Goal: Task Accomplishment & Management: Manage account settings

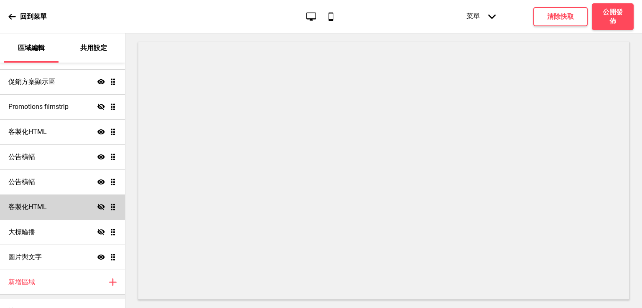
scroll to position [176, 0]
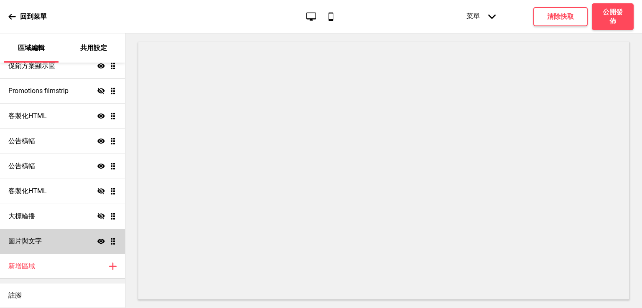
click at [54, 244] on div "圖片與文字 顯示 拖曳" at bounding box center [62, 241] width 125 height 25
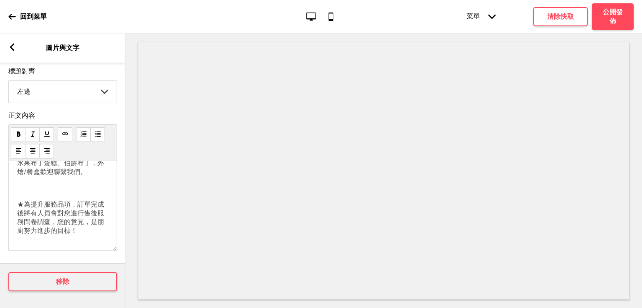
scroll to position [89, 0]
click at [12, 45] on icon at bounding box center [12, 47] width 5 height 8
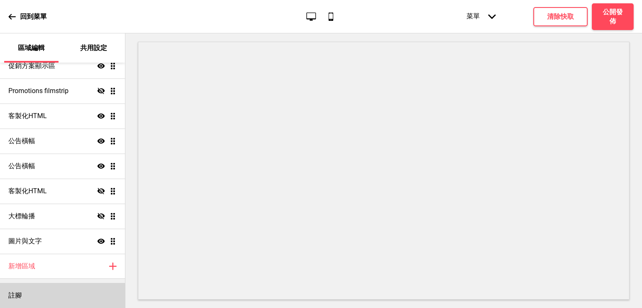
click at [30, 291] on div "註腳" at bounding box center [62, 295] width 125 height 25
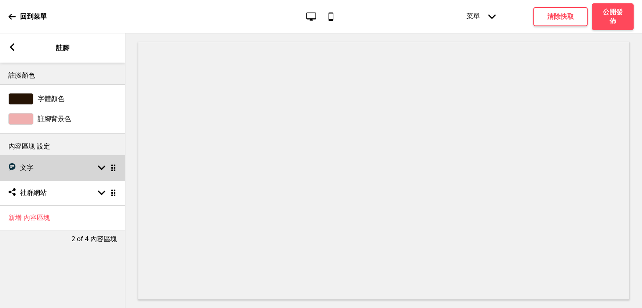
click at [57, 163] on div "文字 文字 箭頭down 拖曳" at bounding box center [62, 167] width 125 height 25
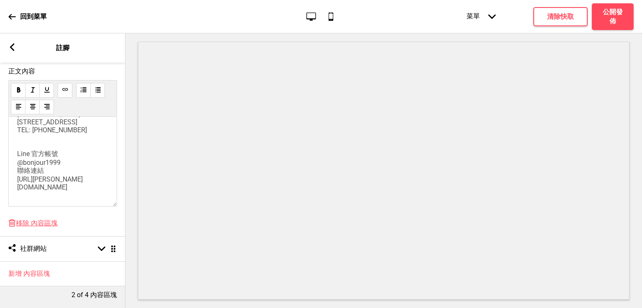
scroll to position [174, 0]
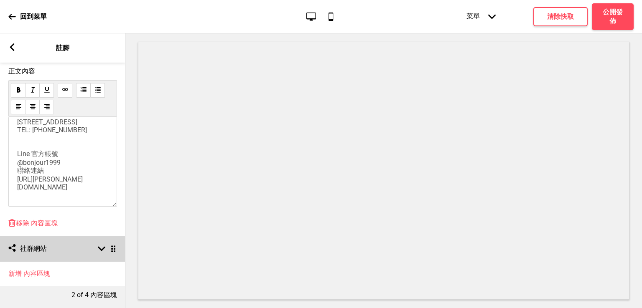
click at [67, 241] on div "社交媒體 社群網站 箭頭down 拖曳" at bounding box center [62, 248] width 125 height 25
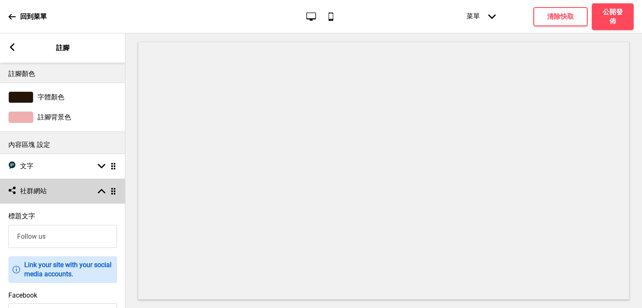
scroll to position [0, 0]
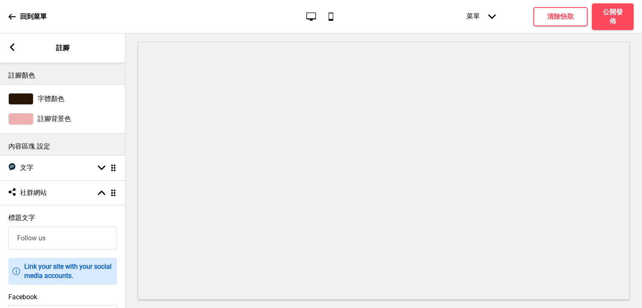
click at [14, 47] on rect at bounding box center [12, 47] width 8 height 8
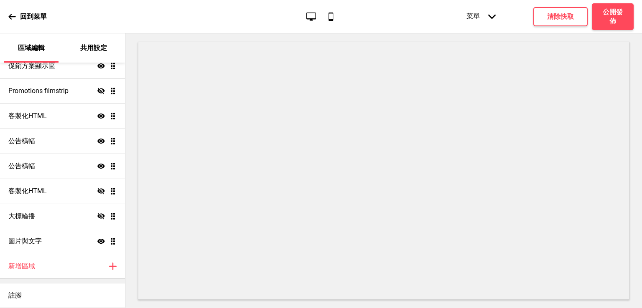
click at [94, 49] on p "共用設定" at bounding box center [93, 47] width 27 height 9
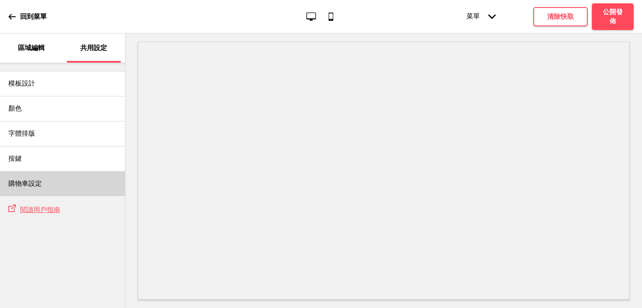
click at [47, 183] on div "購物車設定" at bounding box center [62, 183] width 125 height 25
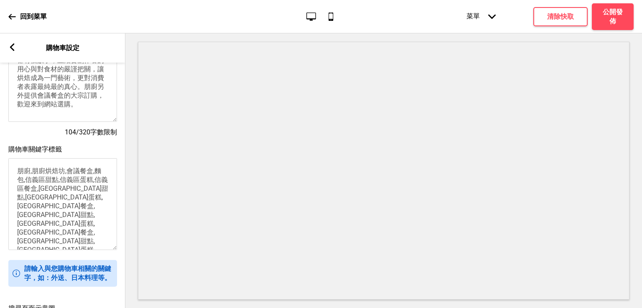
scroll to position [112, 0]
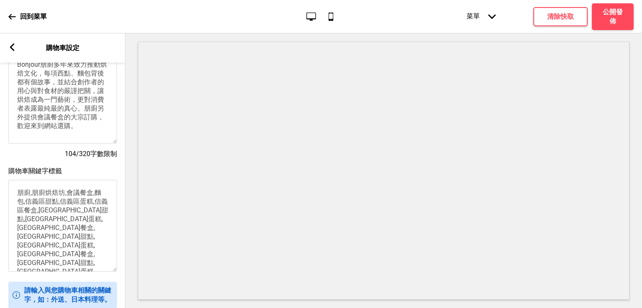
click at [11, 49] on rect at bounding box center [12, 47] width 8 height 8
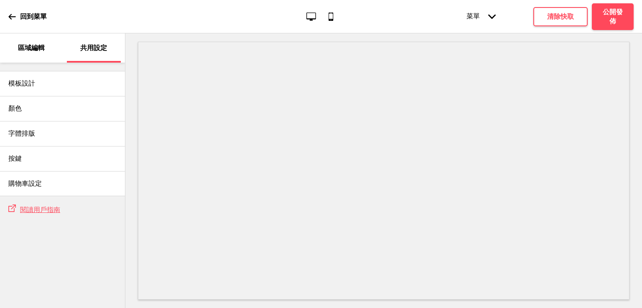
click at [34, 52] on p "區域編輯" at bounding box center [31, 47] width 27 height 9
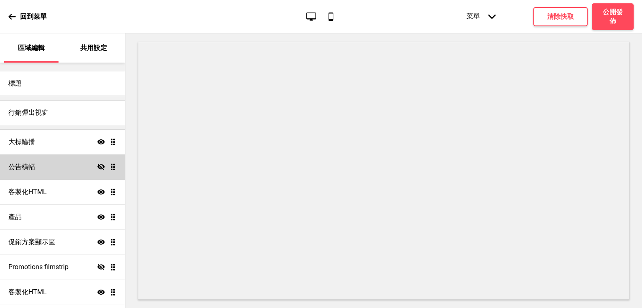
click at [33, 165] on h4 "公告橫幅" at bounding box center [21, 167] width 27 height 9
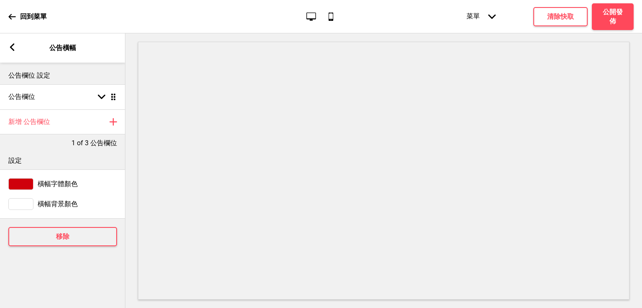
click at [10, 36] on div "箭頭left 公告橫幅" at bounding box center [62, 47] width 125 height 29
click at [10, 47] on icon at bounding box center [12, 47] width 5 height 8
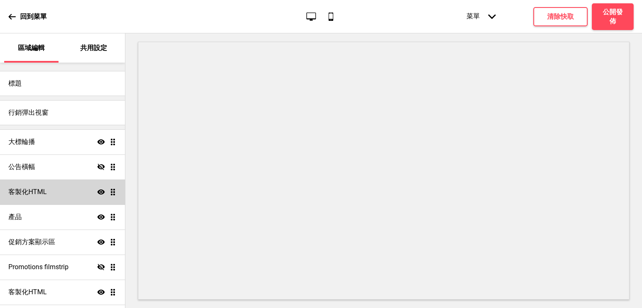
click at [34, 193] on h4 "客製化HTML" at bounding box center [27, 192] width 38 height 9
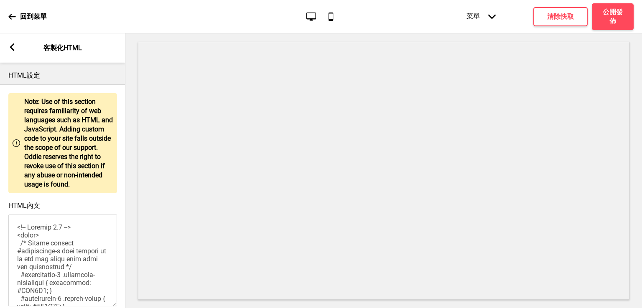
click at [12, 52] on div "箭頭left" at bounding box center [12, 47] width 8 height 9
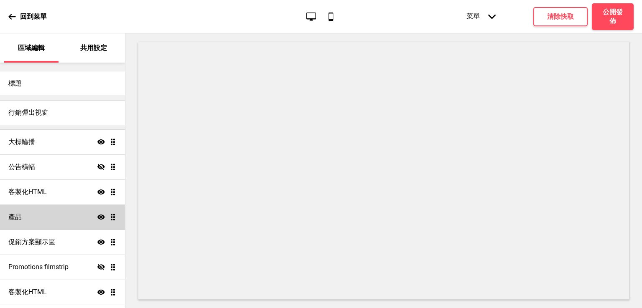
scroll to position [42, 0]
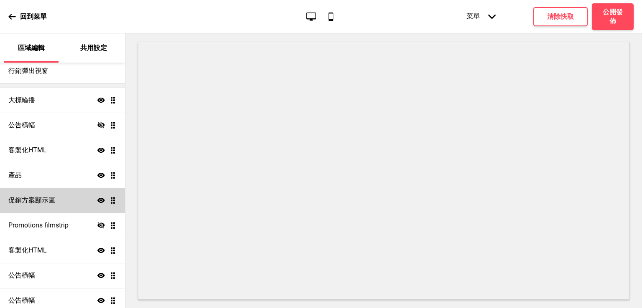
click at [33, 205] on h4 "促銷方案顯示區" at bounding box center [31, 200] width 47 height 9
select select "center"
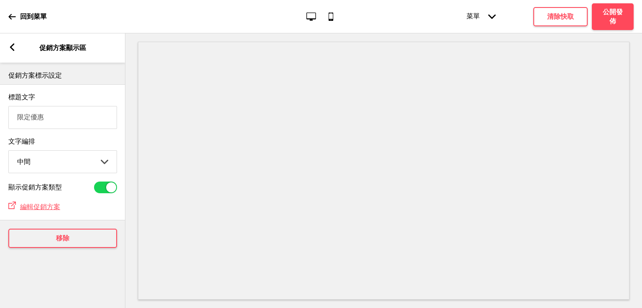
click at [66, 119] on input "限定優惠" at bounding box center [62, 117] width 109 height 23
click at [15, 51] on rect at bounding box center [12, 47] width 8 height 8
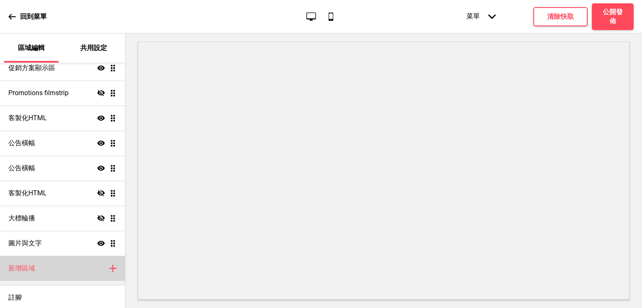
scroll to position [176, 0]
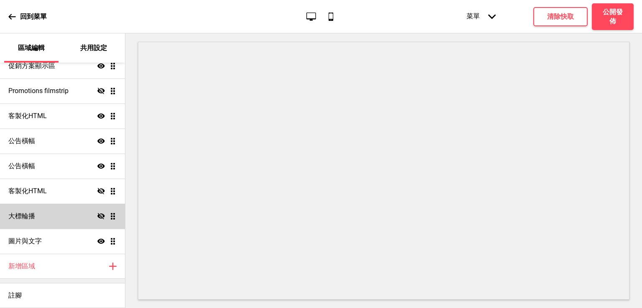
click at [35, 223] on div "大標輪播 隱藏 拖曳" at bounding box center [62, 216] width 125 height 25
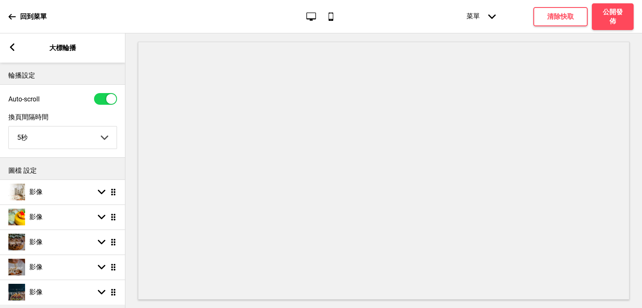
click at [10, 44] on rect at bounding box center [12, 47] width 8 height 8
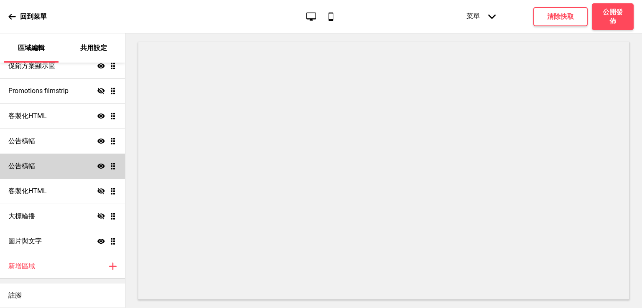
click at [23, 160] on div "公告橫幅 顯示 拖曳" at bounding box center [62, 166] width 125 height 25
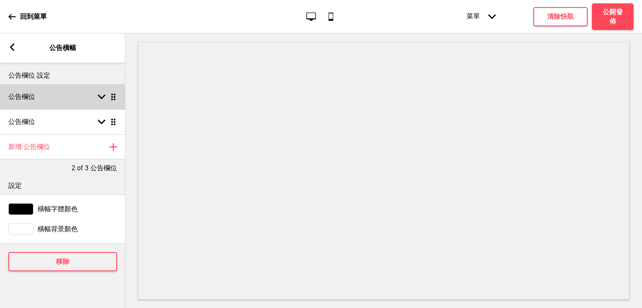
click at [31, 91] on div "公告欄位 箭頭down 拖曳" at bounding box center [62, 96] width 125 height 25
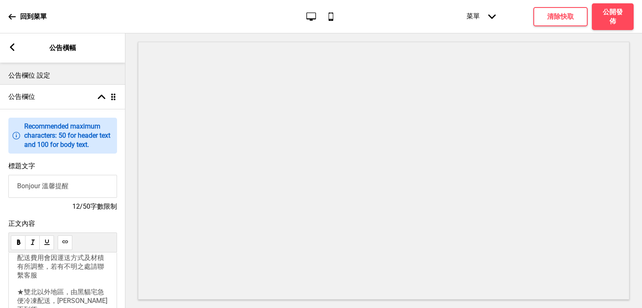
scroll to position [84, 0]
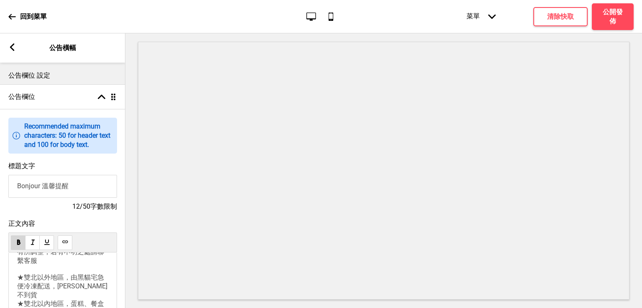
drag, startPoint x: 60, startPoint y: 266, endPoint x: 18, endPoint y: 263, distance: 41.9
click at [18, 233] on p "☆雙北地區專人外送，運費由系統自動計算，配送人員一律不上樓☆ 訂購金額滿$5000元， 運費 減免$200元" at bounding box center [62, 215] width 91 height 35
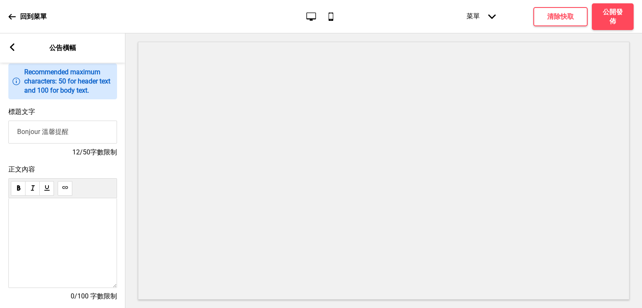
scroll to position [42, 0]
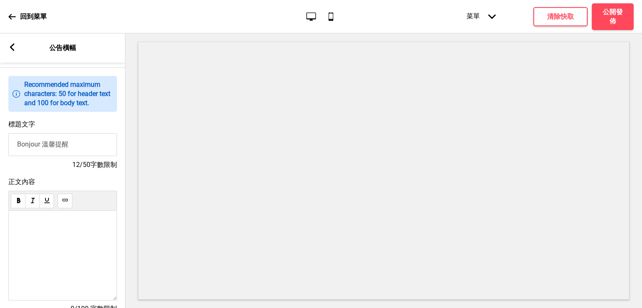
click at [81, 228] on div at bounding box center [62, 256] width 109 height 90
click at [82, 150] on input "Bonjour 溫馨提醒" at bounding box center [62, 144] width 109 height 23
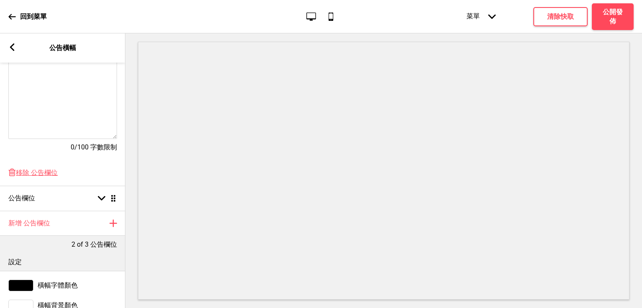
scroll to position [209, 0]
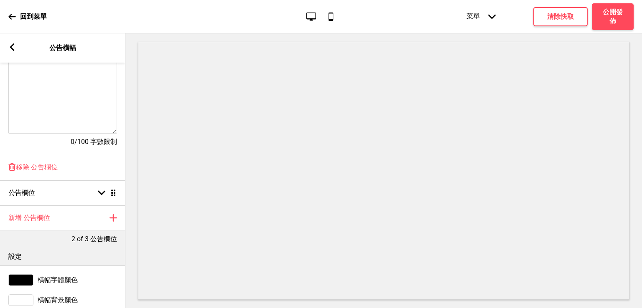
click at [52, 108] on div at bounding box center [62, 89] width 109 height 90
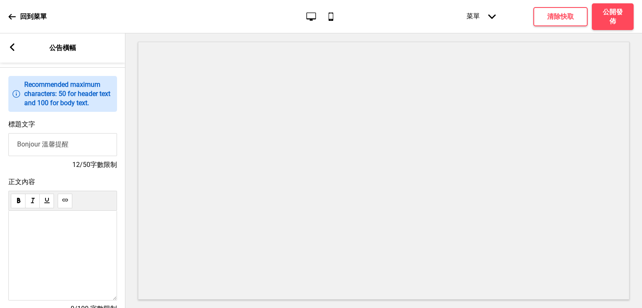
scroll to position [84, 0]
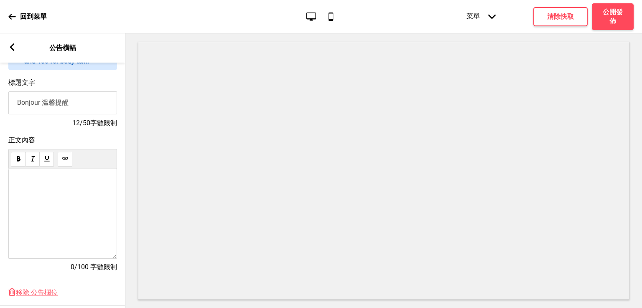
click at [76, 176] on div at bounding box center [62, 177] width 91 height 8
click at [562, 17] on h4 "清除快取" at bounding box center [560, 16] width 27 height 9
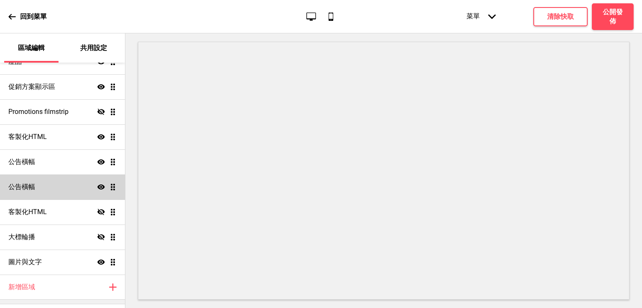
scroll to position [176, 0]
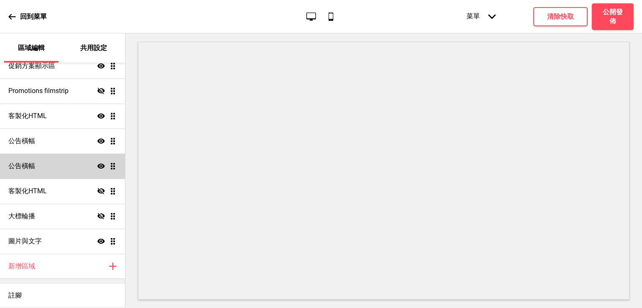
click at [37, 173] on div "公告橫幅 顯示 拖曳" at bounding box center [62, 166] width 125 height 25
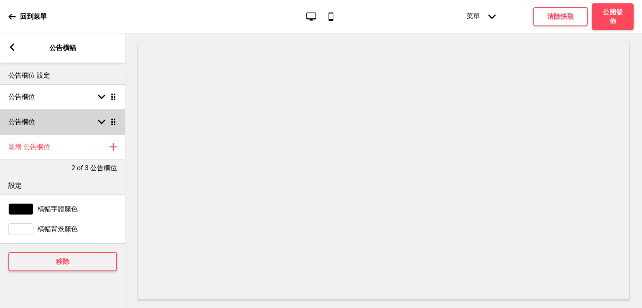
click at [43, 123] on div "公告欄位 箭頭down 拖曳" at bounding box center [62, 121] width 125 height 25
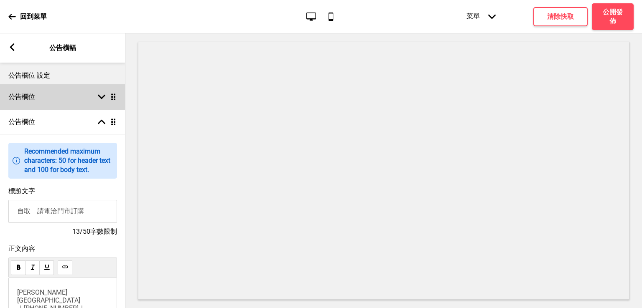
click at [48, 104] on div "公告欄位 箭頭down 拖曳" at bounding box center [62, 96] width 125 height 25
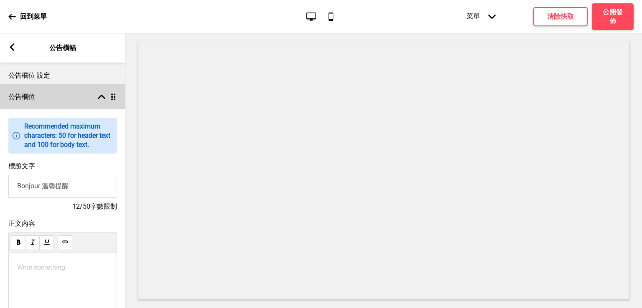
click at [48, 104] on div "公告欄位 箭頭up 拖曳" at bounding box center [62, 96] width 125 height 25
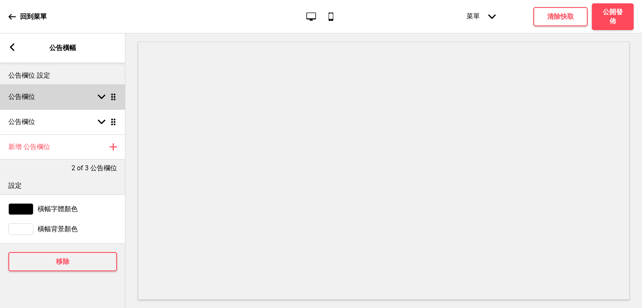
click at [48, 104] on div "公告欄位 箭頭down 拖曳" at bounding box center [62, 96] width 125 height 25
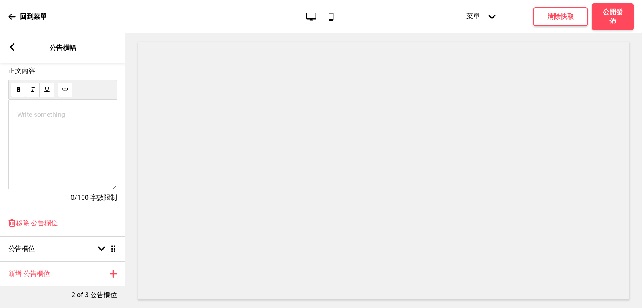
scroll to position [167, 0]
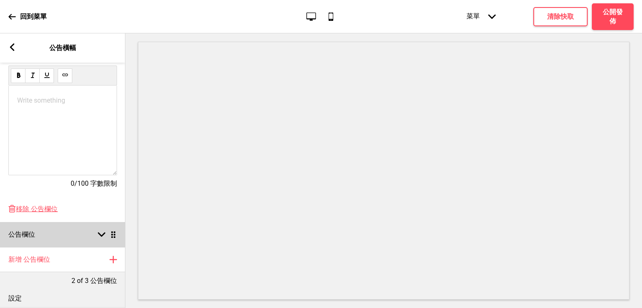
click at [95, 243] on div "公告欄位 箭頭down 拖曳" at bounding box center [62, 234] width 125 height 25
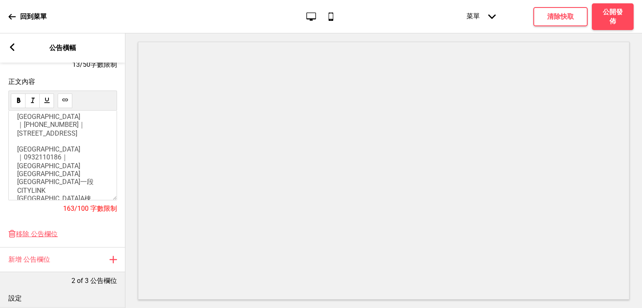
scroll to position [84, 0]
click at [557, 15] on h4 "清除快取" at bounding box center [560, 16] width 27 height 9
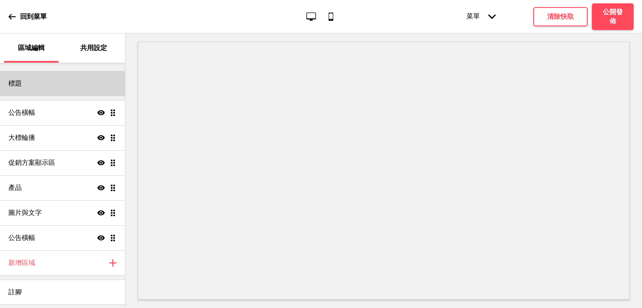
click at [63, 91] on div "標題" at bounding box center [62, 83] width 125 height 25
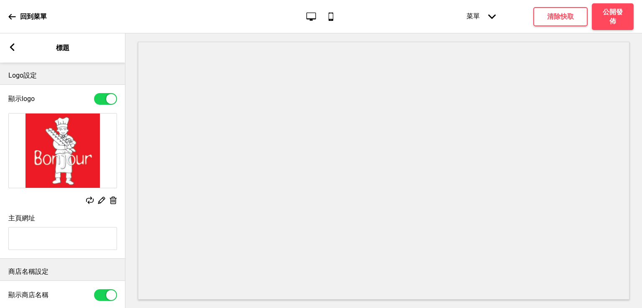
click at [20, 11] on div "回到菜單" at bounding box center [27, 16] width 38 height 23
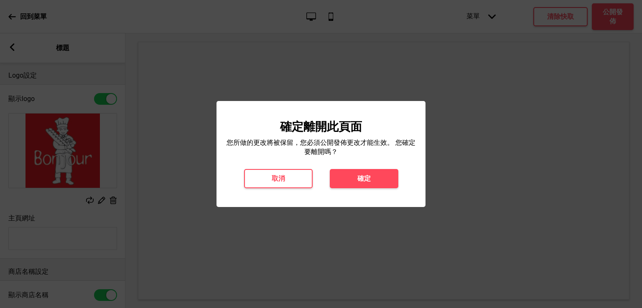
drag, startPoint x: 20, startPoint y: 11, endPoint x: 12, endPoint y: 15, distance: 9.3
click at [13, 15] on div at bounding box center [321, 154] width 642 height 308
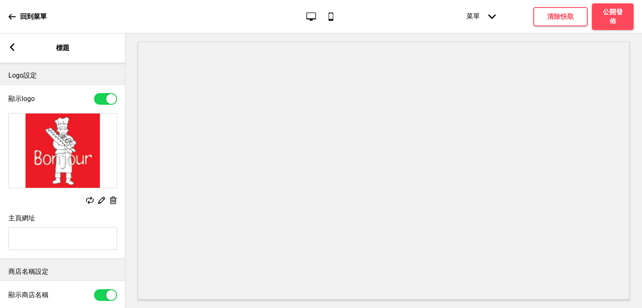
click at [3, 12] on div "回到菜單 桌面 行動電話 菜單 箭頭down 產品頁面 商店資訊 結帳 感謝您！ 條款與條件 隐私政策 付款請求 菜單 清除快取 公開發佈" at bounding box center [321, 16] width 642 height 33
click at [7, 14] on div "回到菜單 桌面 行動電話 菜單 箭頭down 產品頁面 商店資訊 結帳 感謝您！ 條款與條件 隐私政策 付款請求 菜單 清除快取 公開發佈" at bounding box center [321, 16] width 642 height 33
click at [13, 21] on div "回到菜單" at bounding box center [27, 16] width 38 height 23
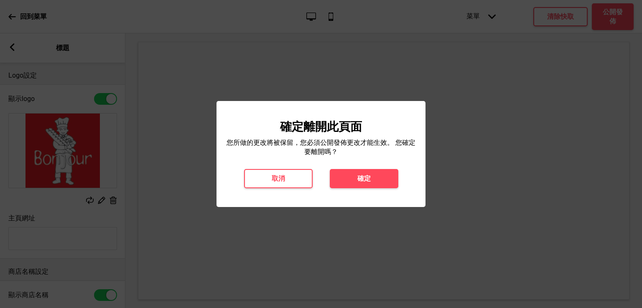
click at [369, 188] on div "確定離開此頁面 您所做的更改將被保留，您必須公開發佈更改才能生效。 您確定要離開嗎？ 取消 確定" at bounding box center [320, 154] width 209 height 106
click at [367, 176] on h4 "確定" at bounding box center [363, 178] width 13 height 9
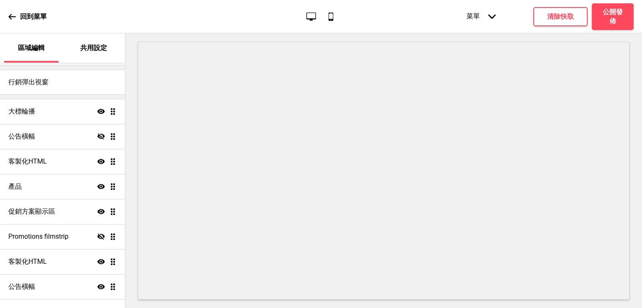
scroll to position [176, 0]
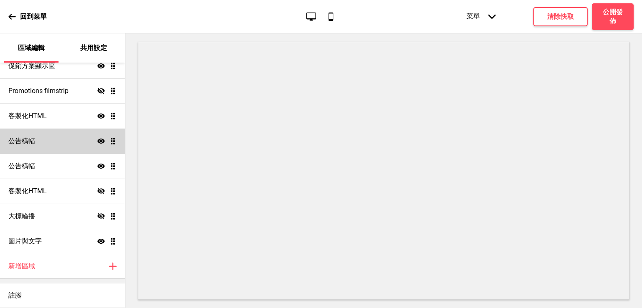
click at [65, 142] on div "公告橫幅 顯示 拖曳" at bounding box center [62, 141] width 125 height 25
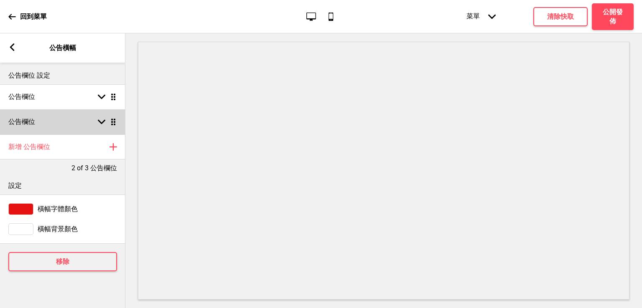
click at [58, 114] on div "公告欄位 箭頭down 拖曳" at bounding box center [62, 121] width 125 height 25
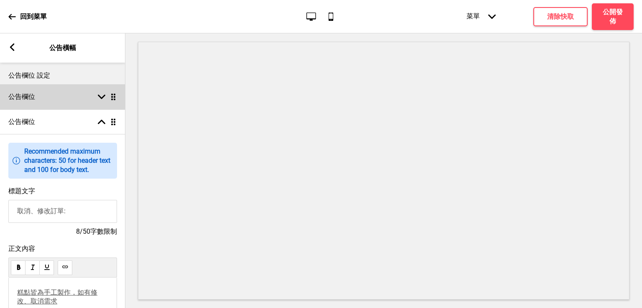
click at [57, 96] on div "公告欄位 箭頭down 拖曳" at bounding box center [62, 96] width 125 height 25
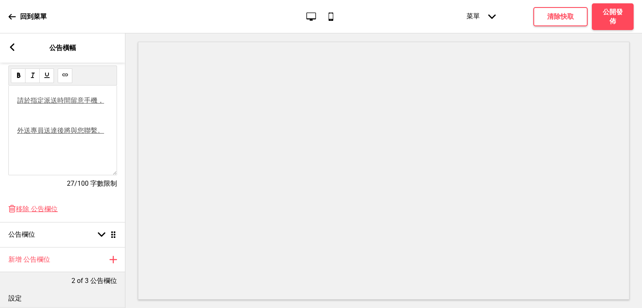
scroll to position [125, 0]
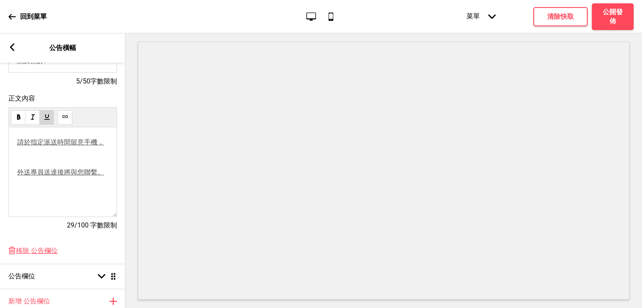
click at [80, 165] on div "請於指定派送時間留意手機， 外送專員送達後將與您聯繫。" at bounding box center [62, 157] width 91 height 39
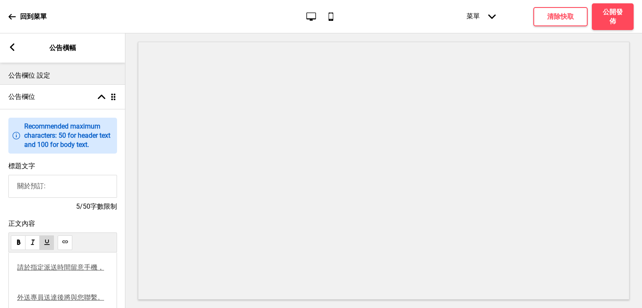
scroll to position [0, 0]
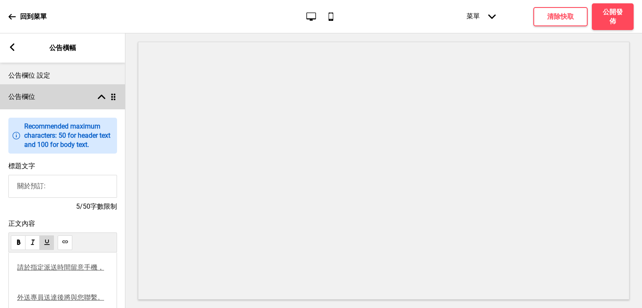
click at [100, 98] on rect at bounding box center [102, 97] width 8 height 8
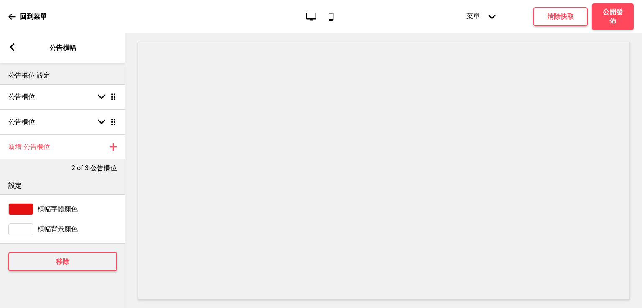
click at [77, 74] on p "公告欄位 設定" at bounding box center [62, 75] width 109 height 9
click at [13, 15] on icon at bounding box center [12, 17] width 8 height 8
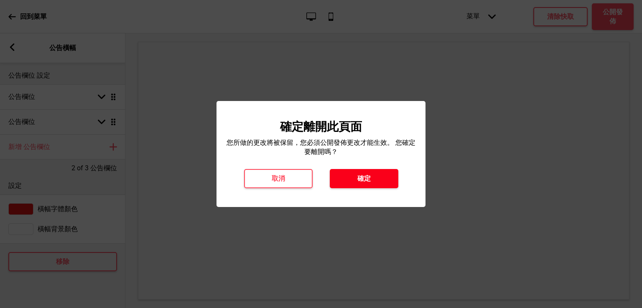
click at [364, 182] on h4 "確定" at bounding box center [363, 178] width 13 height 9
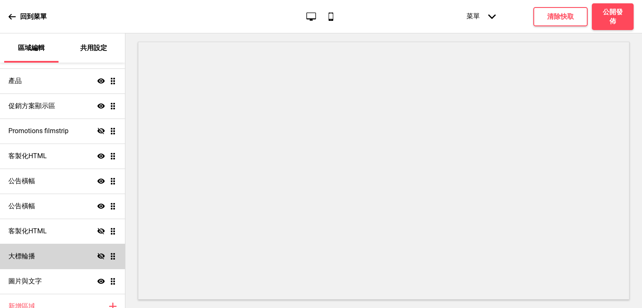
scroll to position [167, 0]
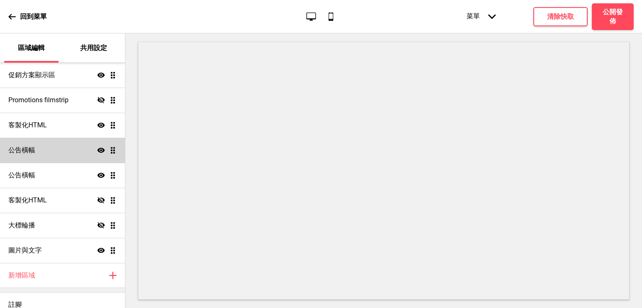
click at [38, 149] on div "公告橫幅 顯示 拖曳" at bounding box center [62, 150] width 125 height 25
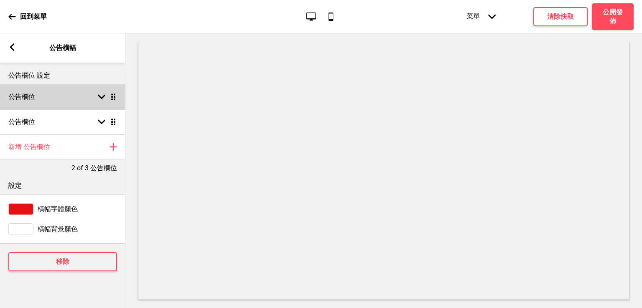
click at [53, 97] on div "公告欄位 箭頭down 拖曳" at bounding box center [62, 96] width 125 height 25
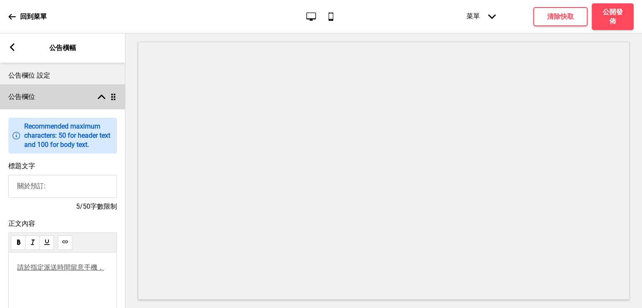
click at [53, 97] on div "公告欄位 箭頭up 拖曳" at bounding box center [62, 96] width 125 height 25
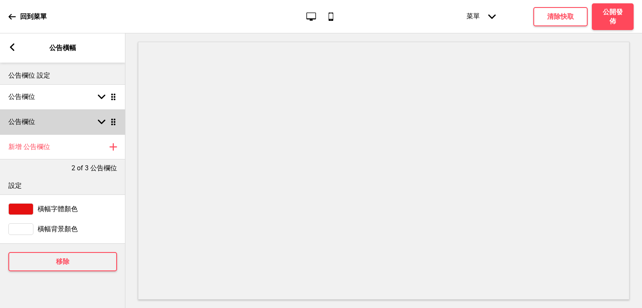
click at [50, 120] on div "公告欄位 箭頭down 拖曳" at bounding box center [62, 121] width 125 height 25
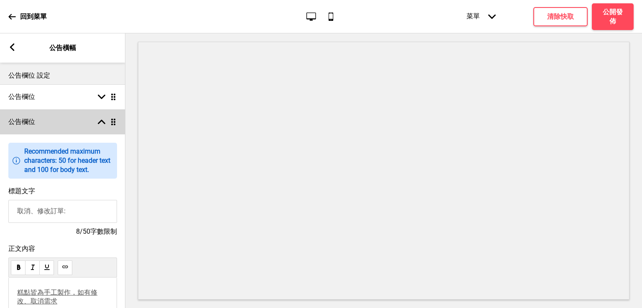
click at [100, 122] on icon at bounding box center [102, 122] width 8 height 5
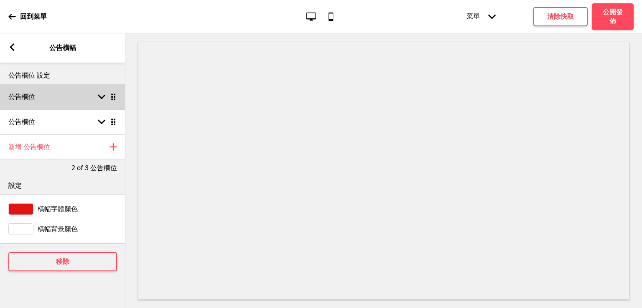
click at [100, 97] on icon at bounding box center [102, 97] width 8 height 5
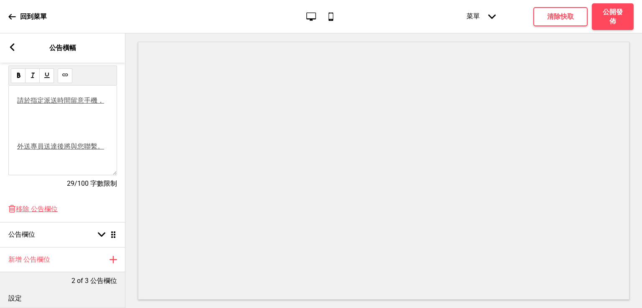
scroll to position [209, 0]
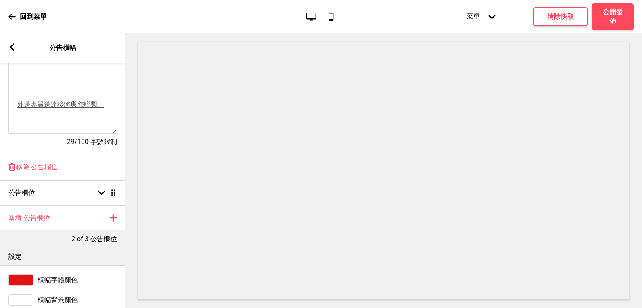
click at [10, 45] on rect at bounding box center [12, 47] width 8 height 8
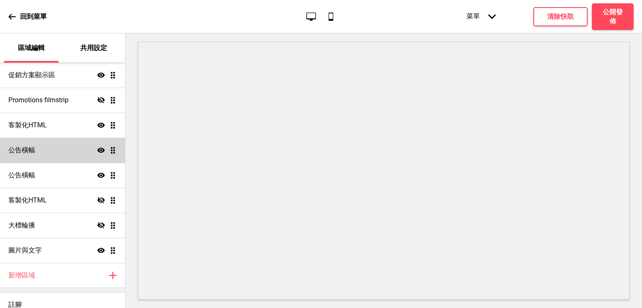
click at [45, 149] on div "公告橫幅 顯示 拖曳" at bounding box center [62, 150] width 125 height 25
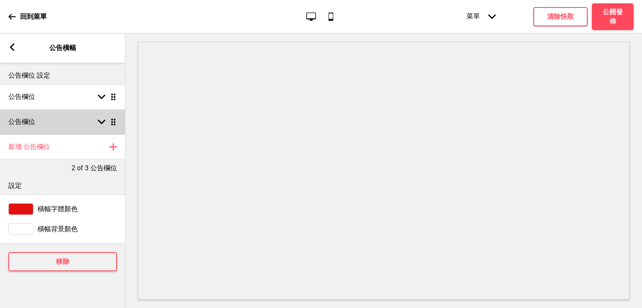
click at [99, 120] on icon at bounding box center [102, 122] width 8 height 5
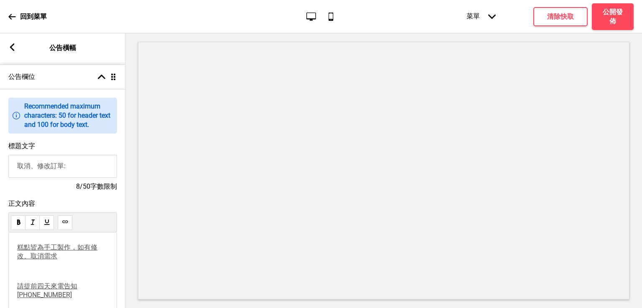
scroll to position [0, 0]
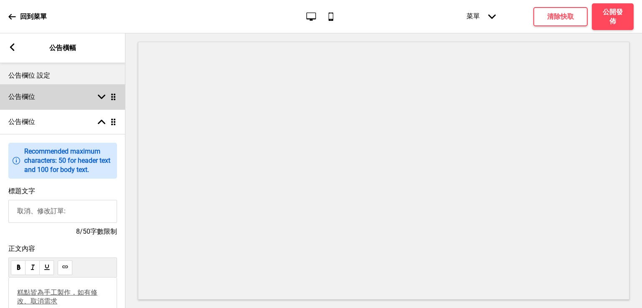
click at [97, 96] on div "箭頭down 拖曳" at bounding box center [105, 97] width 23 height 8
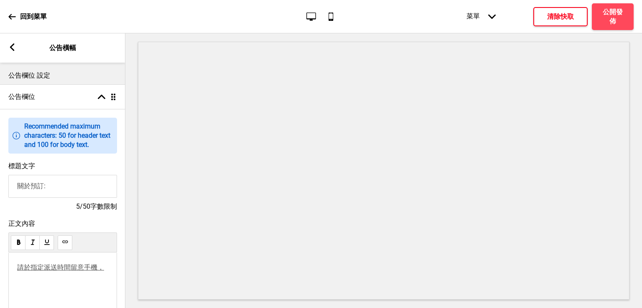
click at [552, 16] on h4 "清除快取" at bounding box center [560, 16] width 27 height 9
click at [10, 15] on icon at bounding box center [12, 17] width 8 height 8
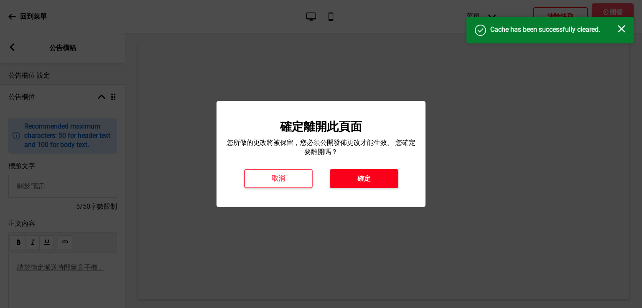
click at [356, 184] on button "確定" at bounding box center [364, 178] width 69 height 19
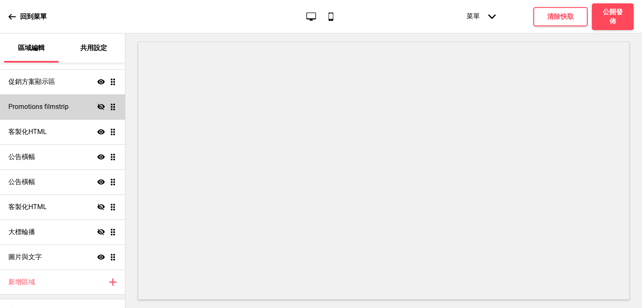
scroll to position [176, 0]
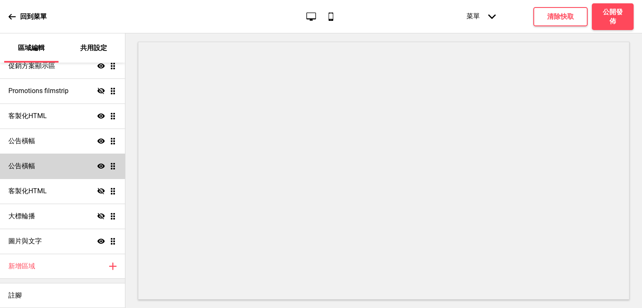
click at [36, 167] on div "公告橫幅 顯示 拖曳" at bounding box center [62, 166] width 125 height 25
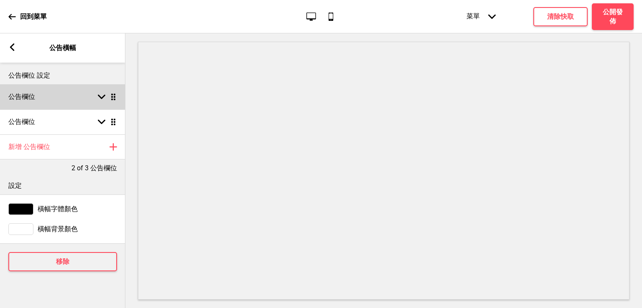
click at [37, 101] on div "公告欄位 箭頭down 拖曳" at bounding box center [62, 96] width 125 height 25
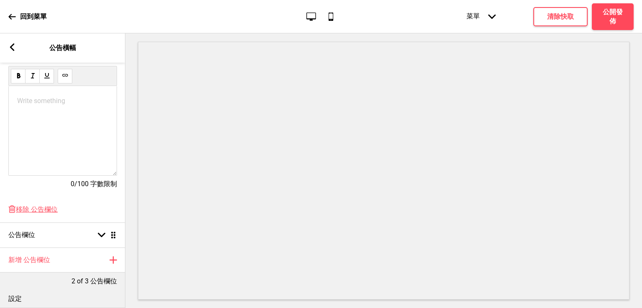
scroll to position [167, 0]
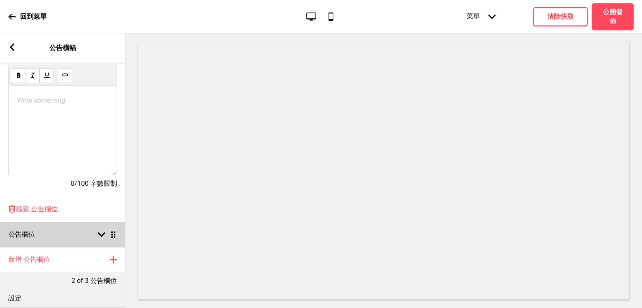
click at [37, 243] on div "公告欄位 箭頭down 拖曳" at bounding box center [62, 234] width 125 height 25
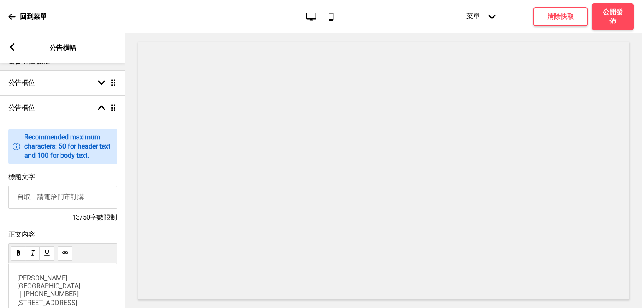
scroll to position [0, 0]
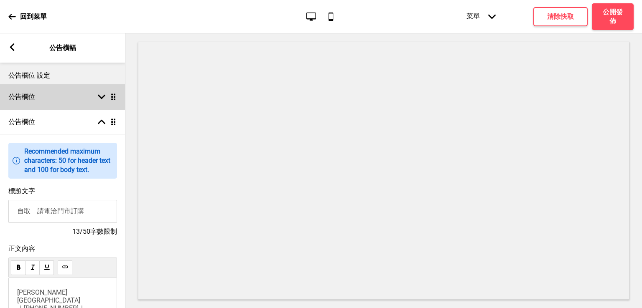
click at [106, 97] on div "箭頭down 拖曳" at bounding box center [105, 97] width 23 height 8
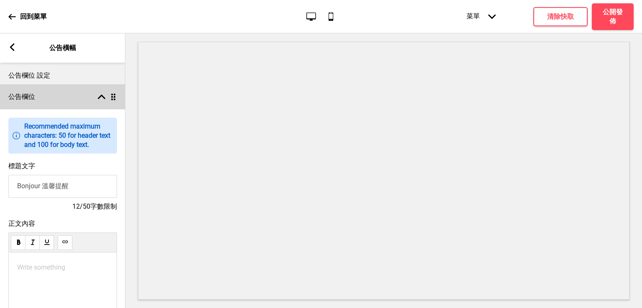
click at [106, 97] on div "箭頭up 拖曳" at bounding box center [105, 97] width 23 height 8
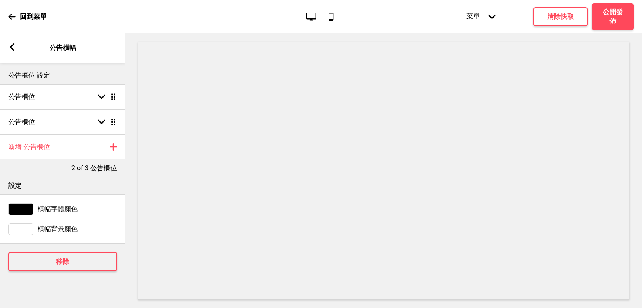
click at [13, 46] on rect at bounding box center [12, 47] width 8 height 8
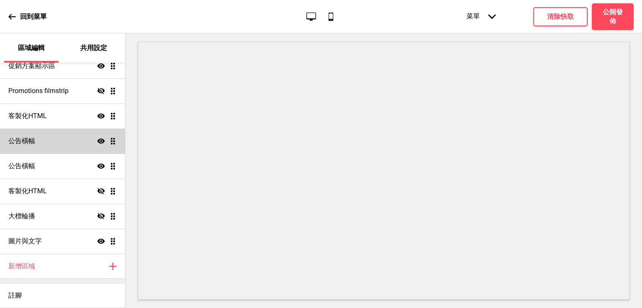
click at [57, 141] on div "公告橫幅 顯示 拖曳" at bounding box center [62, 141] width 125 height 25
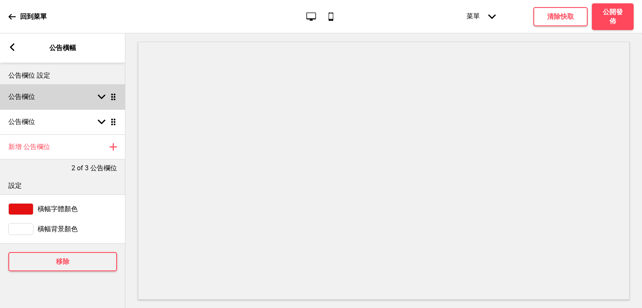
click at [58, 98] on div "公告欄位 箭頭down 拖曳" at bounding box center [62, 96] width 125 height 25
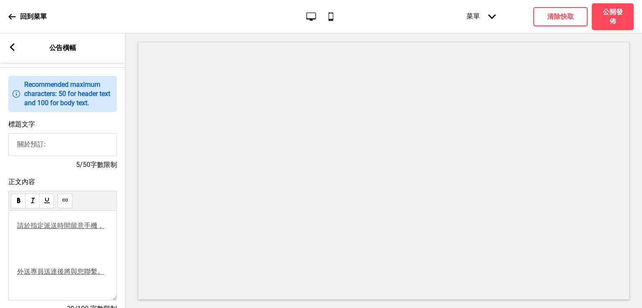
scroll to position [84, 0]
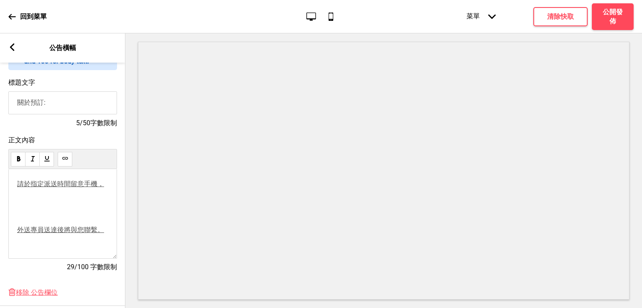
click at [75, 213] on div "請於指定派送時間留意手機， 外送專員送達後將與您聯繫。" at bounding box center [62, 207] width 91 height 55
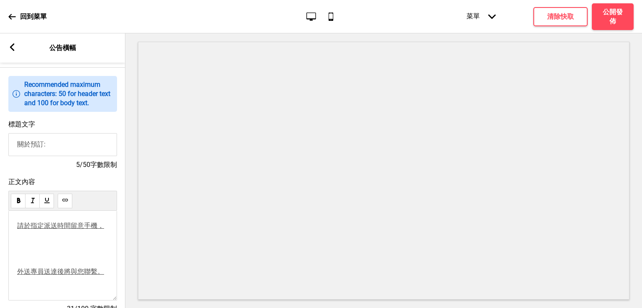
click at [72, 219] on div "請於指定派送時間留意手機， 外送專員送達後將與您聯繫。" at bounding box center [62, 256] width 109 height 90
click at [70, 228] on span "請於指定派送時間留意手機，" at bounding box center [60, 226] width 87 height 8
click at [68, 230] on span "請於指定派送時間留意手機，" at bounding box center [60, 226] width 87 height 8
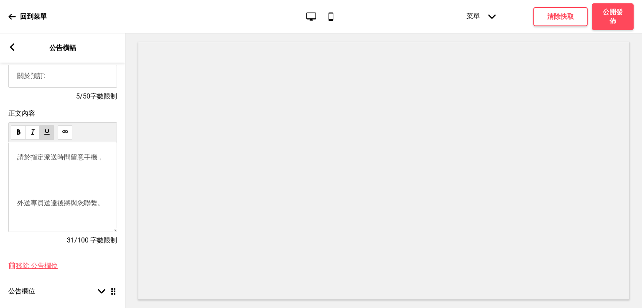
scroll to position [125, 0]
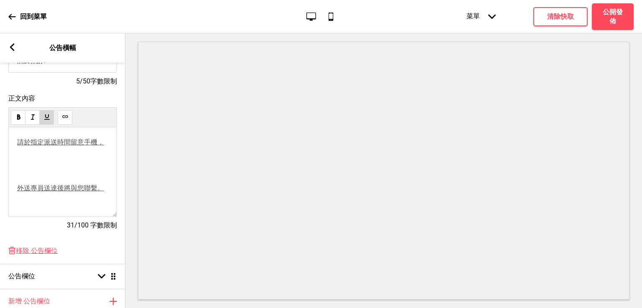
click at [66, 192] on span "外送專員送達後將與您聯繫。" at bounding box center [60, 188] width 87 height 8
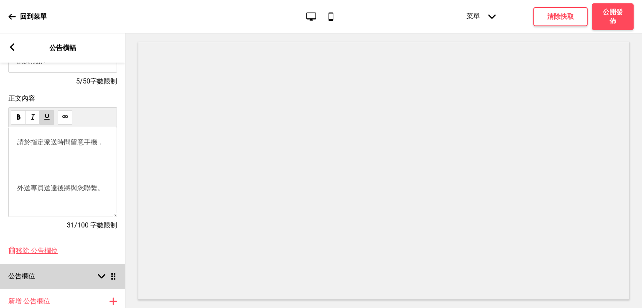
click at [100, 279] on rect at bounding box center [102, 277] width 8 height 8
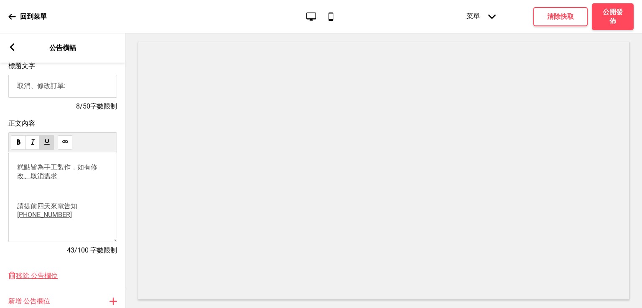
click at [75, 219] on p "請提前四天來電告知(02)2786-1231" at bounding box center [62, 210] width 91 height 17
click at [548, 10] on button "清除快取" at bounding box center [560, 16] width 54 height 19
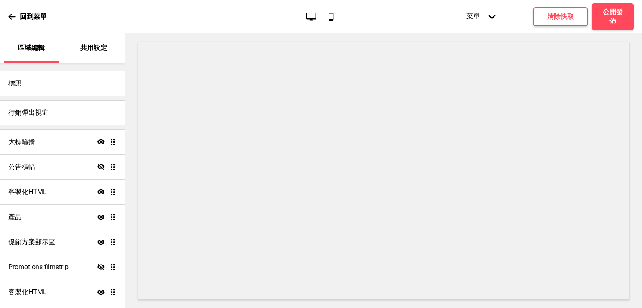
click at [106, 46] on p "共用設定" at bounding box center [93, 47] width 27 height 9
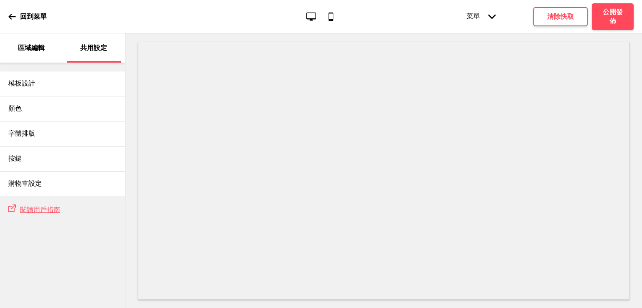
click at [41, 46] on p "區域編輯" at bounding box center [31, 47] width 27 height 9
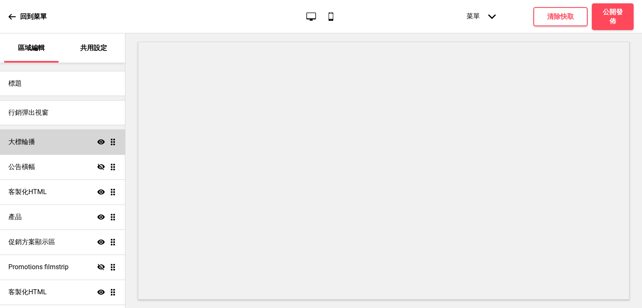
click at [61, 136] on div "大標輪播 顯示 拖曳" at bounding box center [62, 142] width 125 height 25
select select "10000"
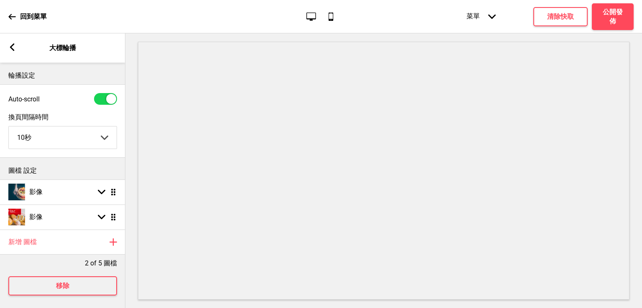
click at [13, 49] on icon at bounding box center [12, 47] width 5 height 8
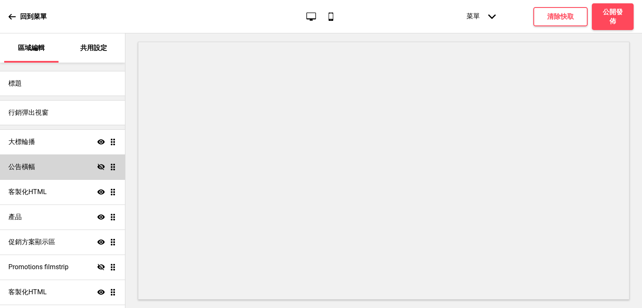
click at [47, 175] on div "公告橫幅 隱藏 拖曳" at bounding box center [62, 167] width 125 height 25
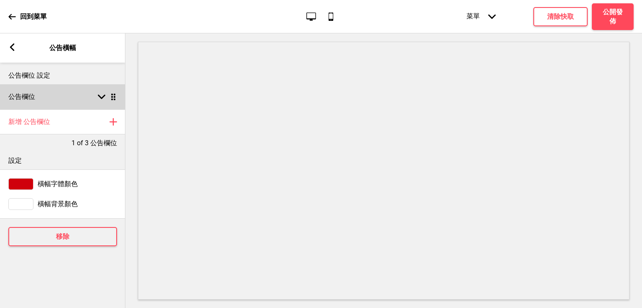
click at [48, 91] on div "公告欄位 箭頭down 拖曳" at bounding box center [62, 96] width 125 height 25
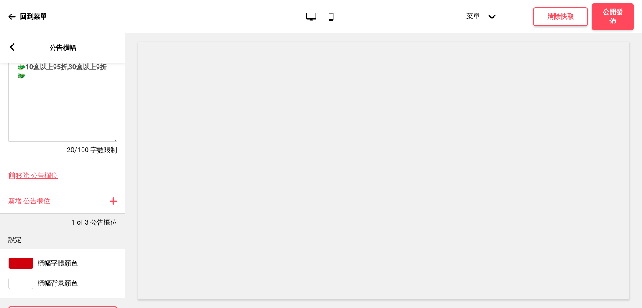
scroll to position [209, 0]
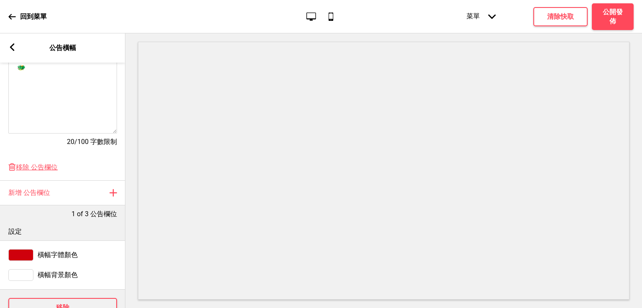
click at [10, 52] on div "箭頭left" at bounding box center [12, 47] width 8 height 9
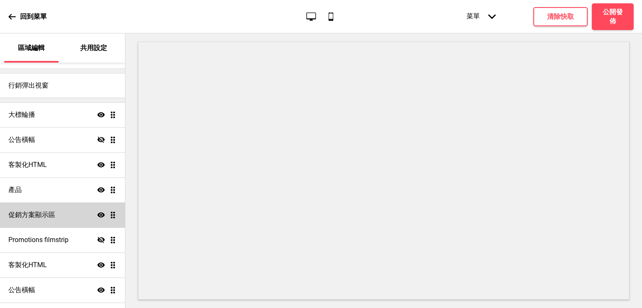
scroll to position [42, 0]
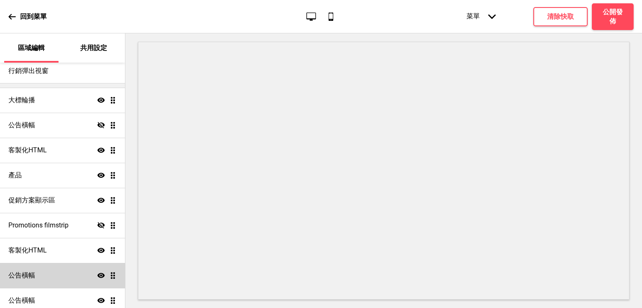
click at [65, 275] on div "公告橫幅 顯示 拖曳" at bounding box center [62, 275] width 125 height 25
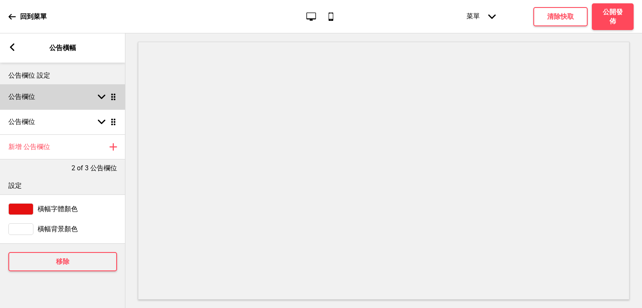
click at [64, 102] on div "公告欄位 箭頭down 拖曳" at bounding box center [62, 96] width 125 height 25
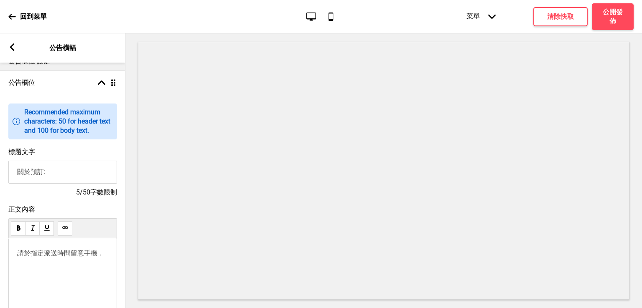
scroll to position [0, 0]
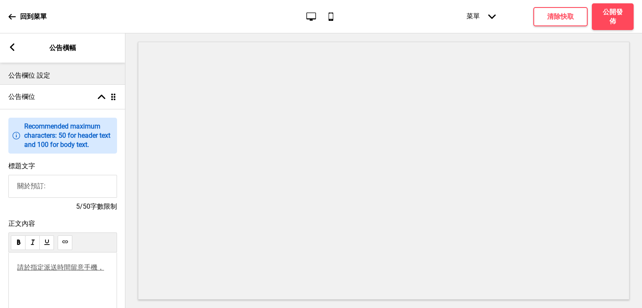
click at [81, 272] on p "請於指定派送時間留意手機，" at bounding box center [62, 268] width 91 height 9
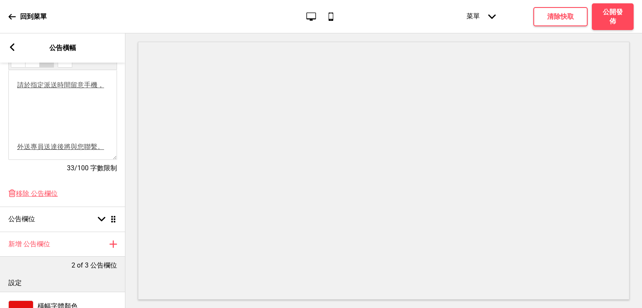
scroll to position [209, 0]
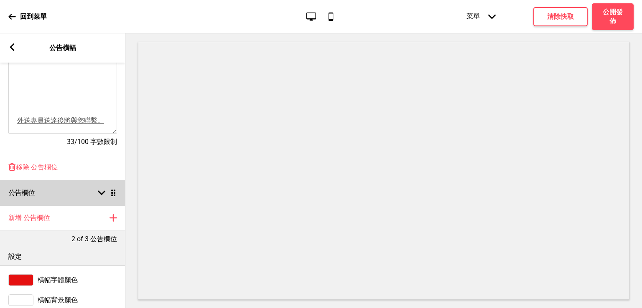
click at [104, 196] on icon at bounding box center [102, 193] width 8 height 5
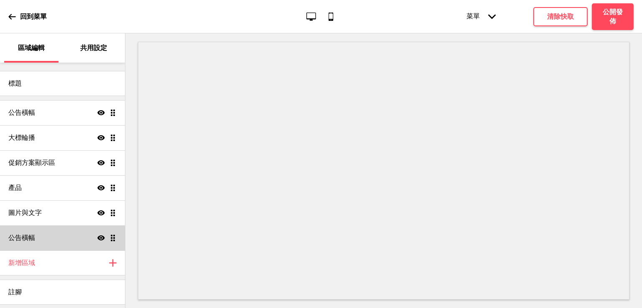
click at [80, 236] on div "公告橫幅 顯示 拖曳" at bounding box center [62, 238] width 125 height 25
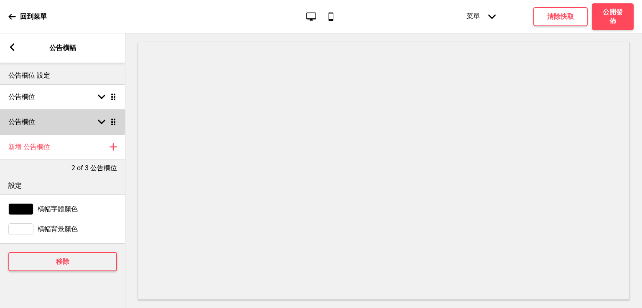
click at [64, 117] on div "公告欄位 箭頭down 拖曳" at bounding box center [62, 121] width 125 height 25
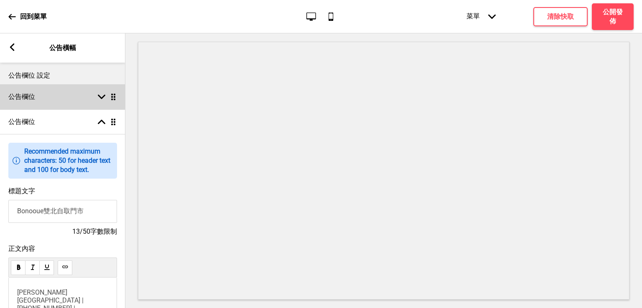
click at [51, 105] on div "公告欄位 箭頭down 拖曳" at bounding box center [62, 96] width 125 height 25
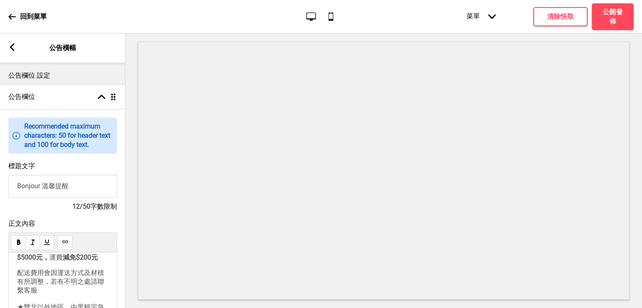
scroll to position [42, 0]
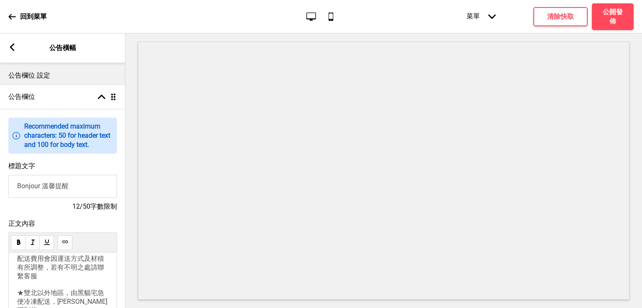
click at [72, 285] on div "★商品製作時間為5日，歡迎提前預訂外送到府★ 訂購金額滿$5000元， 運費 減免$200元 配送費用會因運送方式及材積有所調整，若有不明之處請聯繫客服 ★雙…" at bounding box center [62, 290] width 91 height 137
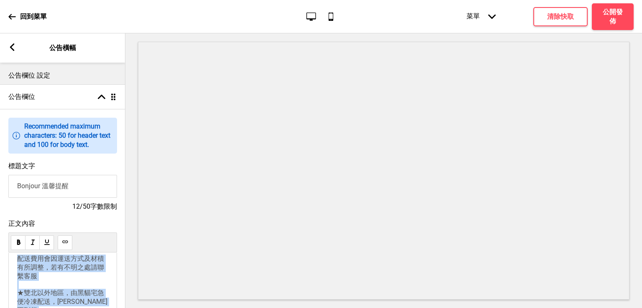
copy div "★商品製作時間為5日，歡迎提前預訂外送到府★ 訂購金額滿$5000元， 運費 減免$200元 配送費用會因運送方式及材積有所調整，若有不明之處請聯繫客服 ★雙…"
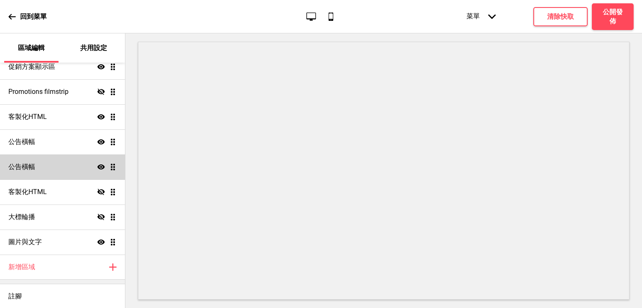
scroll to position [176, 0]
click at [57, 171] on div "公告橫幅 顯示 拖曳" at bounding box center [62, 166] width 125 height 25
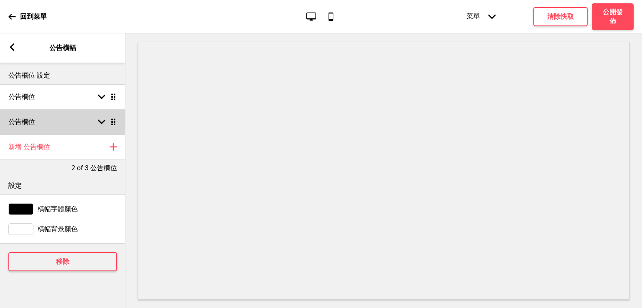
click at [70, 127] on div "公告欄位 箭頭down 拖曳" at bounding box center [62, 121] width 125 height 25
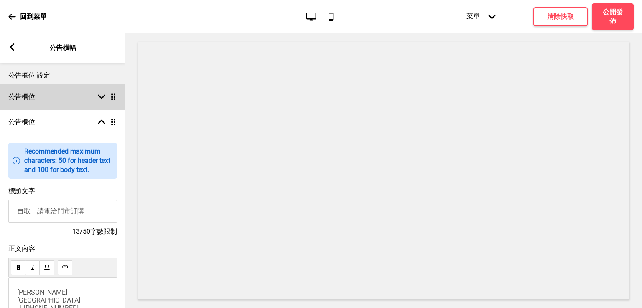
click at [70, 103] on div "公告欄位 箭頭down 拖曳" at bounding box center [62, 96] width 125 height 25
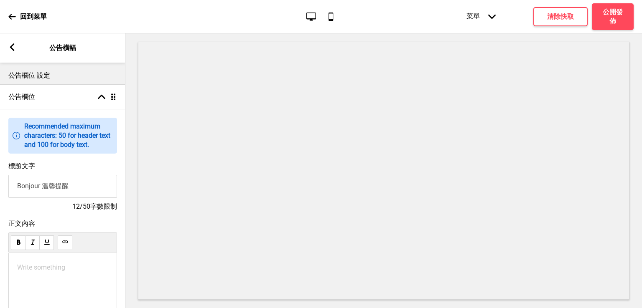
click at [77, 268] on p "Write something ﻿" at bounding box center [62, 268] width 91 height 8
click at [73, 272] on p "Write something ﻿" at bounding box center [62, 268] width 91 height 8
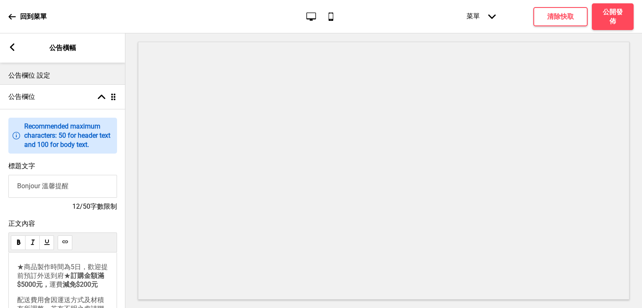
scroll to position [42, 0]
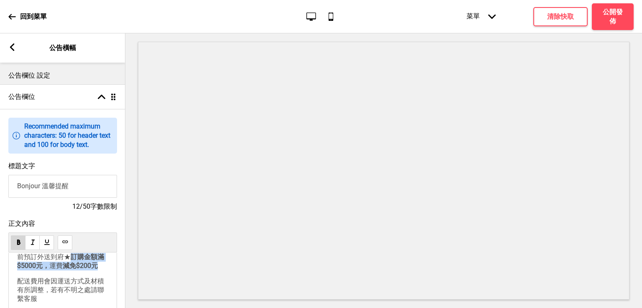
drag, startPoint x: 58, startPoint y: 294, endPoint x: 18, endPoint y: 285, distance: 40.8
click at [18, 271] on p "★商品製作時間為5日，歡迎提前預訂外送到府★ 訂購金額滿$5000元， 運費 減免$200元" at bounding box center [62, 257] width 91 height 26
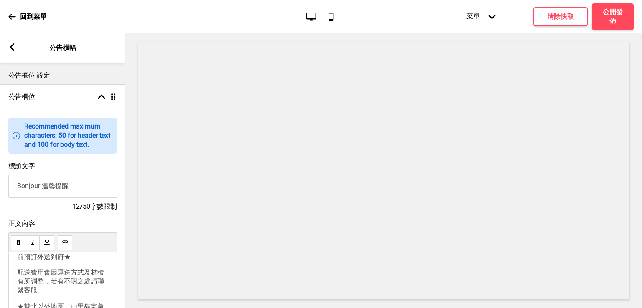
scroll to position [0, 0]
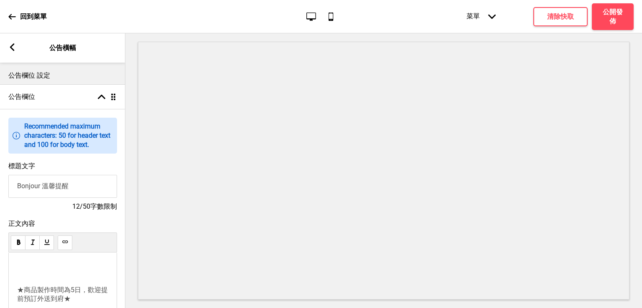
click at [23, 280] on p at bounding box center [62, 272] width 91 height 16
click at [19, 297] on span "★商品製作時間為5日，歡迎提前預訂外送到府★" at bounding box center [62, 294] width 91 height 17
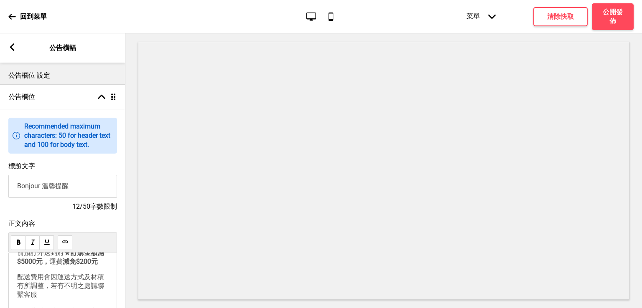
scroll to position [42, 0]
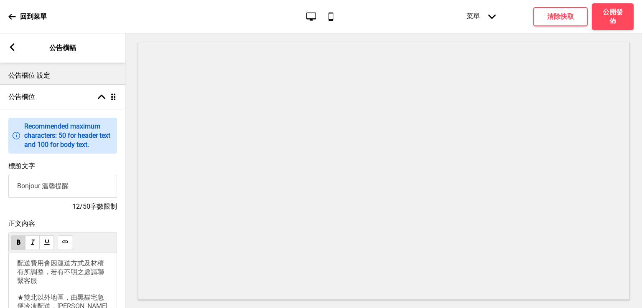
drag, startPoint x: 51, startPoint y: 269, endPoint x: 16, endPoint y: 261, distance: 35.8
click at [16, 261] on div "★商品製作時間為5日，歡迎提前預訂外送到府★ 訂購金額滿$5000元， 運費 減免$200元 配送費用會因運送方式及材積有所調整，若有不明之處請聯繫客服 ★雙…" at bounding box center [62, 298] width 109 height 90
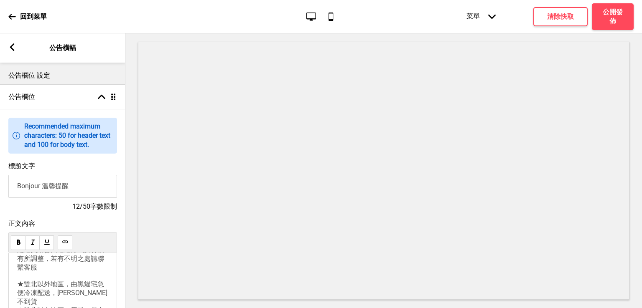
click at [38, 264] on p "配送費用會因運送方式及材積有所調整，若有不明之處請聯繫客服 ★雙北以外地區，由黑貓宅急便冷凍配送，[PERSON_NAME]不到貨 ★雙北以內地區，蛋糕、餐盒…" at bounding box center [62, 298] width 91 height 104
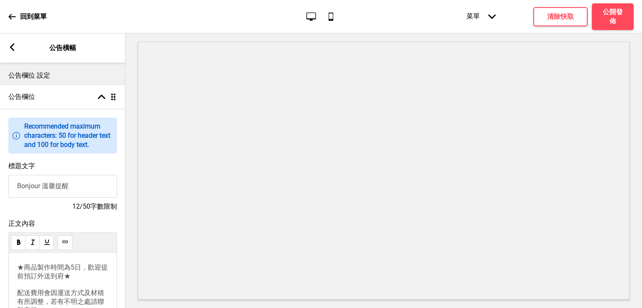
scroll to position [0, 0]
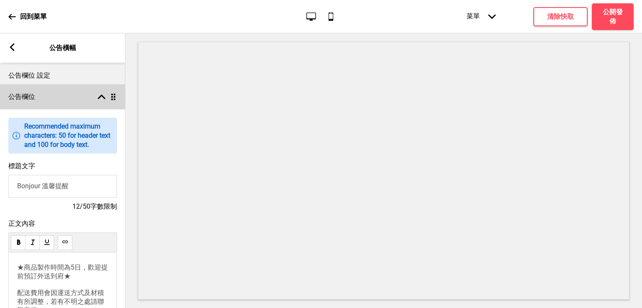
click at [102, 100] on rect at bounding box center [102, 97] width 8 height 8
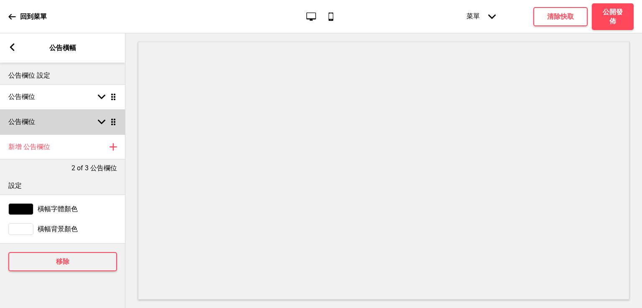
click at [102, 125] on rect at bounding box center [102, 122] width 8 height 8
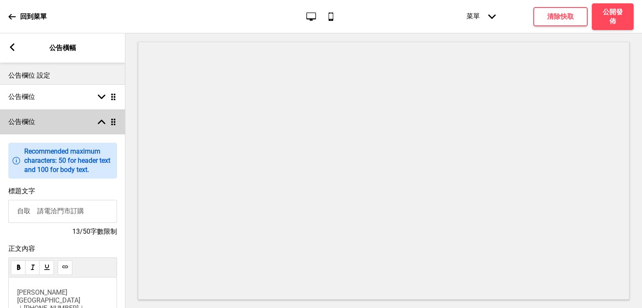
click at [102, 127] on div "公告欄位 箭頭up 拖曳" at bounding box center [62, 121] width 125 height 25
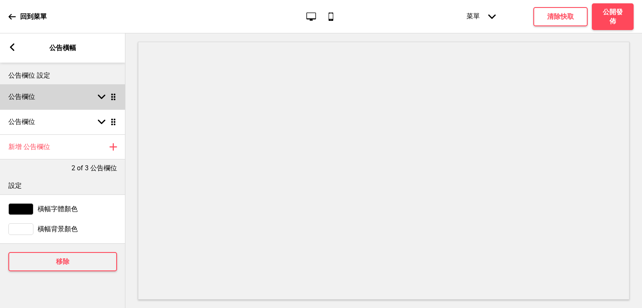
click at [100, 96] on icon at bounding box center [102, 97] width 8 height 5
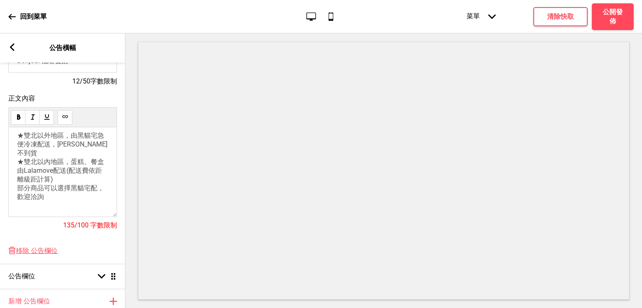
scroll to position [99, 0]
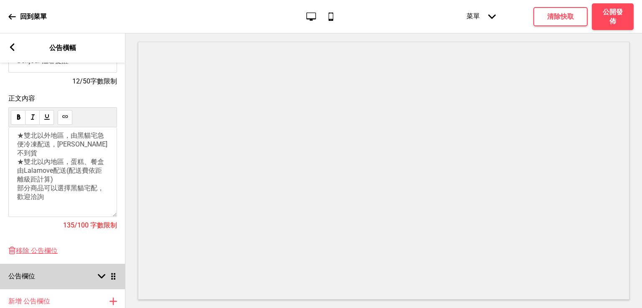
click at [61, 289] on div "公告欄位 箭頭down 拖曳" at bounding box center [62, 276] width 125 height 25
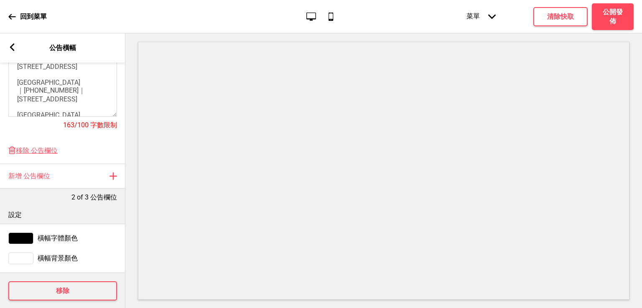
scroll to position [209, 0]
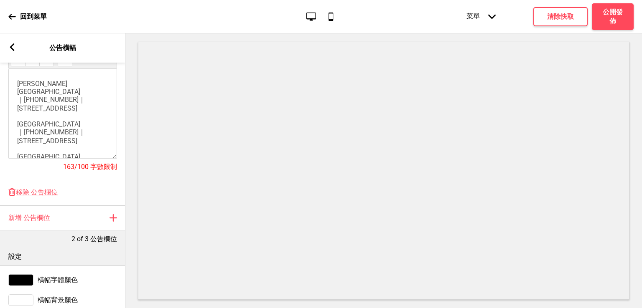
click at [15, 46] on rect at bounding box center [12, 47] width 8 height 8
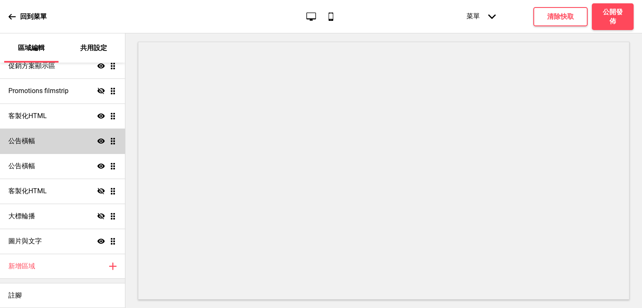
click at [47, 137] on div "公告橫幅 顯示 拖曳" at bounding box center [62, 141] width 125 height 25
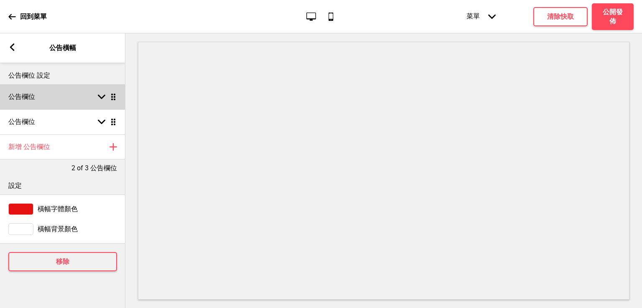
click at [58, 104] on div "公告欄位 箭頭down 拖曳" at bounding box center [62, 96] width 125 height 25
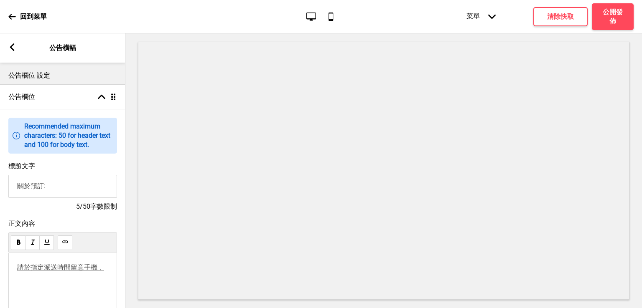
scroll to position [33, 0]
click at [33, 278] on div "請於指定派送時間留意手機， 外送專員送達後將與您聯繫。" at bounding box center [62, 292] width 91 height 71
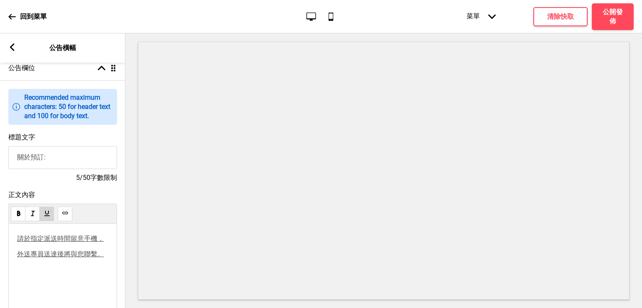
scroll to position [42, 0]
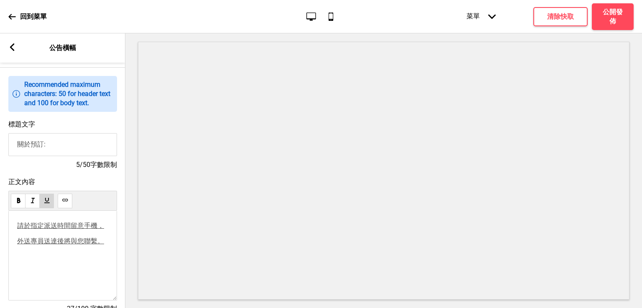
click at [64, 272] on div "請於指定派送時間留意手機， 外送專員送達後將與您聯繫。" at bounding box center [62, 256] width 109 height 90
click at [109, 243] on div "請於指定派送時間留意手機， 外送專員送達後將與您聯繫。" at bounding box center [62, 256] width 109 height 90
click at [105, 246] on p "外送專員送達後將與您聯繫。" at bounding box center [62, 241] width 91 height 9
click at [617, 24] on h4 "公開發佈" at bounding box center [612, 17] width 25 height 18
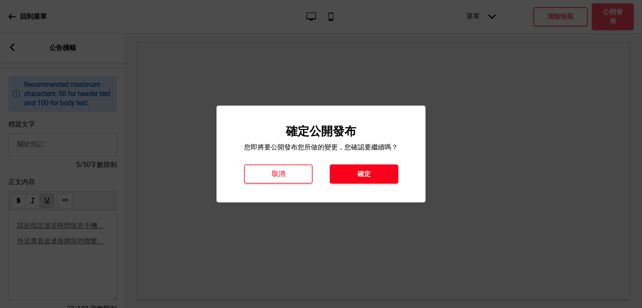
click at [372, 178] on button "確定" at bounding box center [364, 174] width 69 height 19
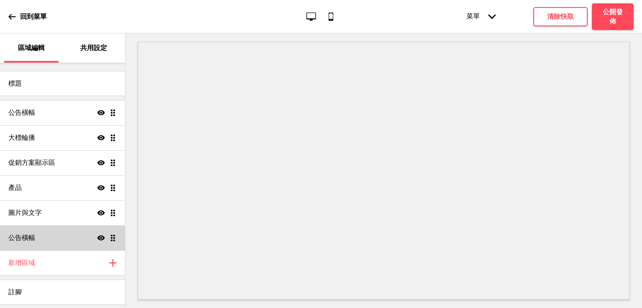
click at [30, 237] on h4 "公告橫幅" at bounding box center [21, 238] width 27 height 9
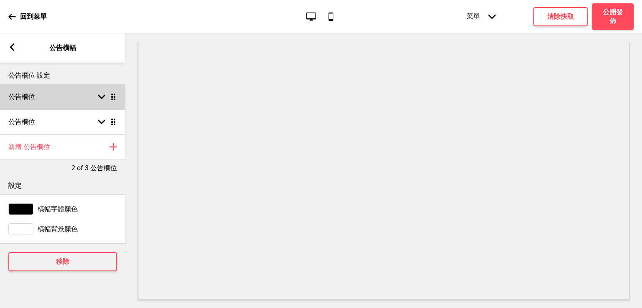
click at [64, 101] on div "公告欄位 箭頭down 拖曳" at bounding box center [62, 96] width 125 height 25
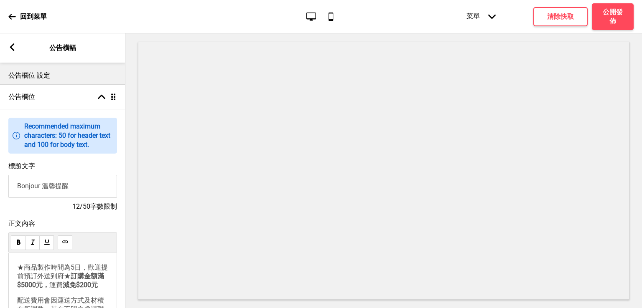
scroll to position [42, 0]
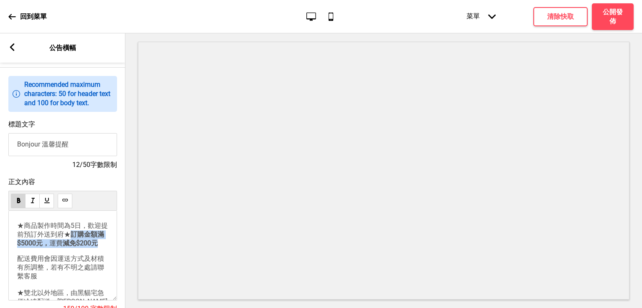
drag, startPoint x: 59, startPoint y: 267, endPoint x: 17, endPoint y: 256, distance: 43.2
click at [17, 248] on p "★商品製作時間為5日，歡迎提前預訂外送到府★ 訂購金額滿$5000元， 運費 減免$200元" at bounding box center [62, 235] width 91 height 26
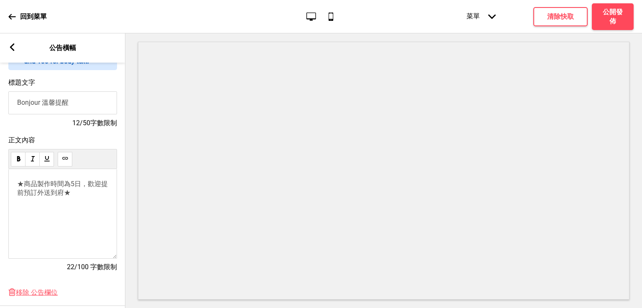
scroll to position [125, 0]
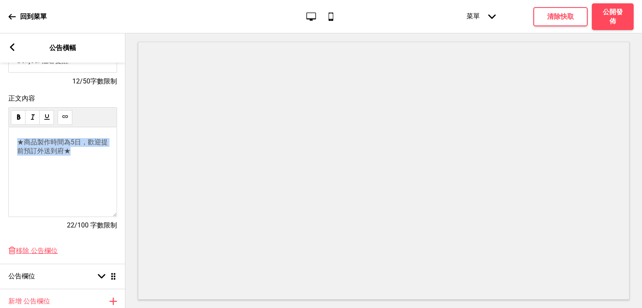
drag, startPoint x: 83, startPoint y: 158, endPoint x: 6, endPoint y: 142, distance: 79.1
click at [6, 142] on div "正文內容 ★商品製作時間為5日，歡迎提前預訂外送到府★ 22/100 字數限制" at bounding box center [62, 166] width 125 height 153
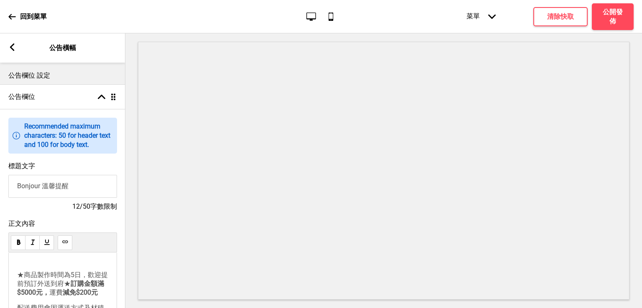
scroll to position [42, 0]
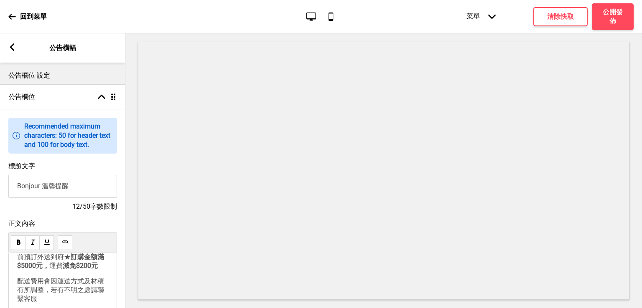
click at [63, 270] on span "減免$200元" at bounding box center [80, 266] width 35 height 8
click at [53, 271] on p "★商品製作時間為5日，歡迎提前預訂外送到府★ 訂購金額滿$5000元， 運費 減免$200元" at bounding box center [62, 257] width 91 height 26
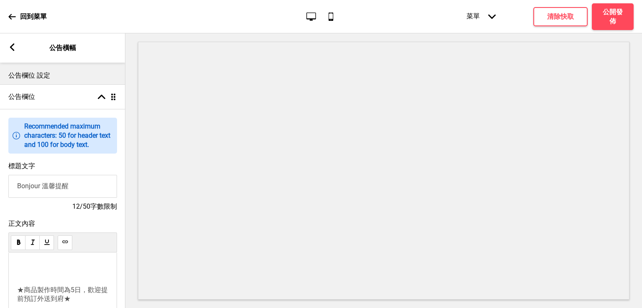
scroll to position [7, 0]
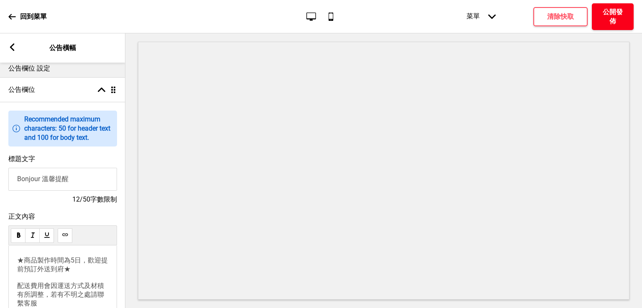
click at [607, 14] on h4 "公開發佈" at bounding box center [612, 17] width 25 height 18
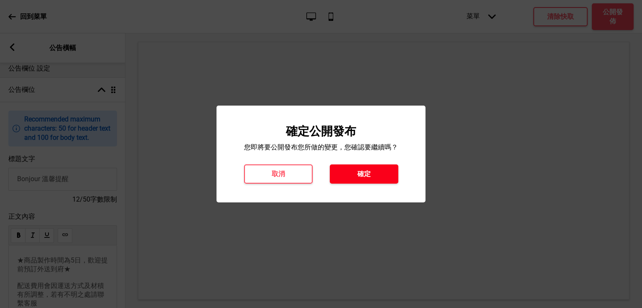
click at [392, 176] on button "確定" at bounding box center [364, 174] width 69 height 19
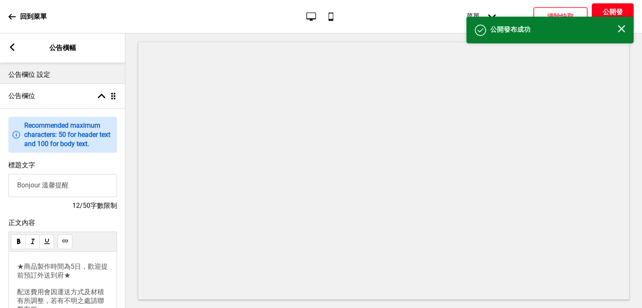
scroll to position [0, 0]
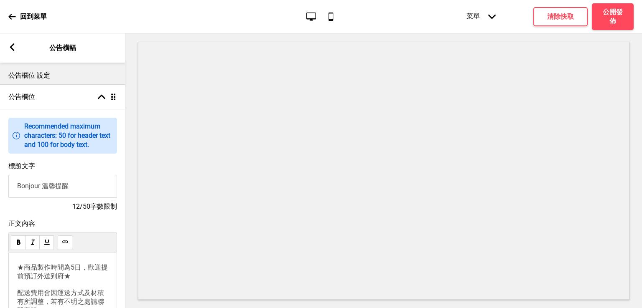
click at [17, 15] on div "回到菜單" at bounding box center [27, 16] width 38 height 23
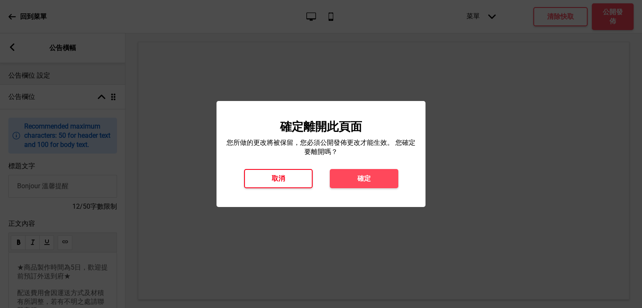
click at [285, 180] on button "取消" at bounding box center [278, 178] width 69 height 19
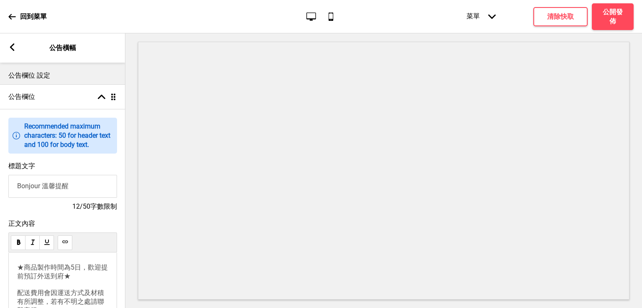
click at [4, 51] on div "箭頭left 公告橫幅" at bounding box center [62, 47] width 125 height 29
click at [8, 48] on rect at bounding box center [12, 47] width 8 height 8
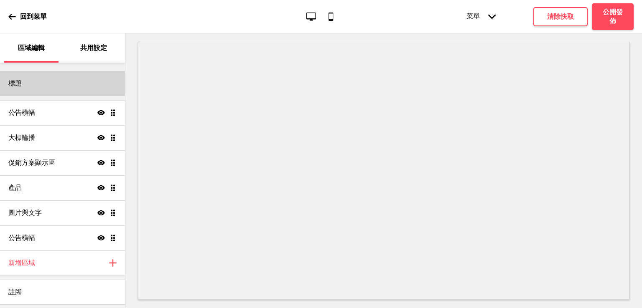
click at [48, 81] on div "標題" at bounding box center [62, 83] width 125 height 25
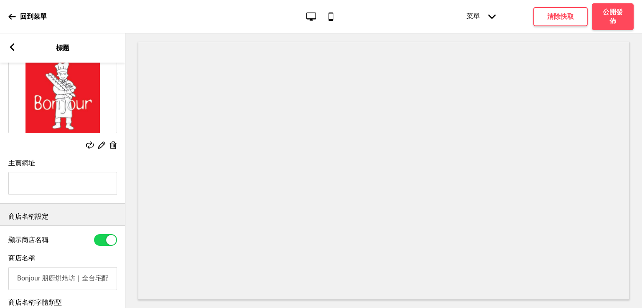
scroll to position [53, 0]
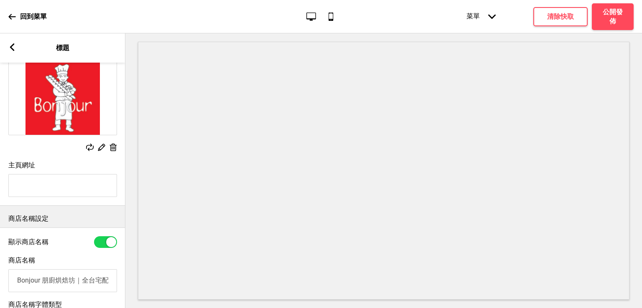
click at [12, 52] on div "箭頭left" at bounding box center [12, 47] width 8 height 9
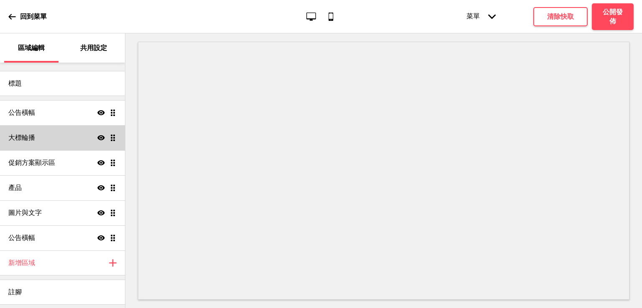
click at [56, 140] on div "大標輪播 顯示 拖曳" at bounding box center [62, 137] width 125 height 25
select select "10000"
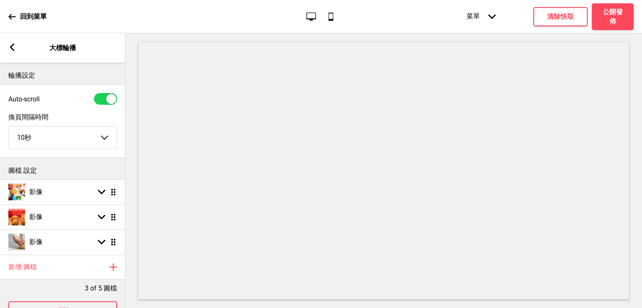
click at [14, 53] on div "箭頭left 大標輪播" at bounding box center [62, 47] width 125 height 29
click at [12, 47] on icon at bounding box center [12, 47] width 5 height 8
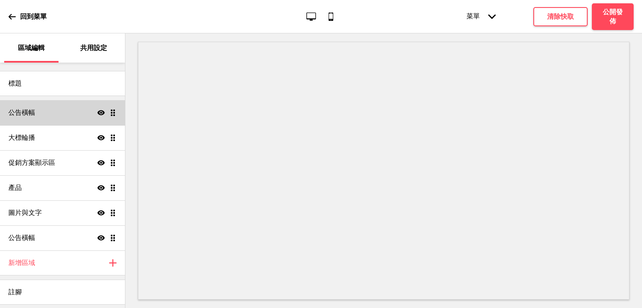
click at [41, 107] on div "公告橫幅 顯示 拖曳" at bounding box center [62, 112] width 125 height 25
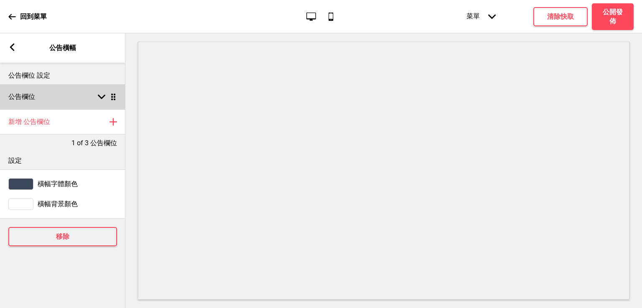
click at [53, 99] on div "公告欄位 箭頭down 拖曳" at bounding box center [62, 96] width 125 height 25
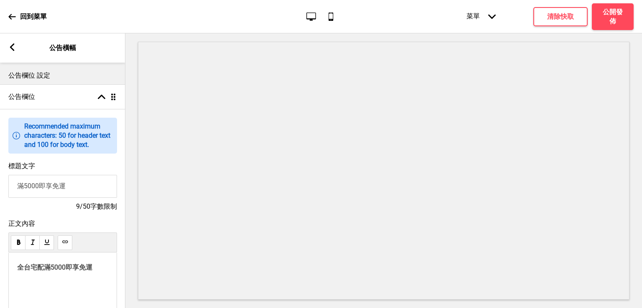
click at [12, 51] on div "箭頭left" at bounding box center [12, 47] width 8 height 9
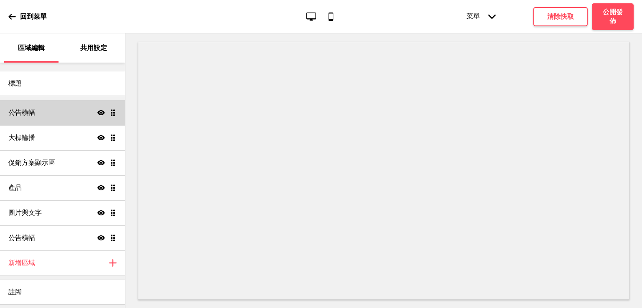
click at [98, 111] on icon "顯示" at bounding box center [101, 113] width 8 height 8
click at [607, 21] on h4 "公開發佈" at bounding box center [612, 17] width 25 height 18
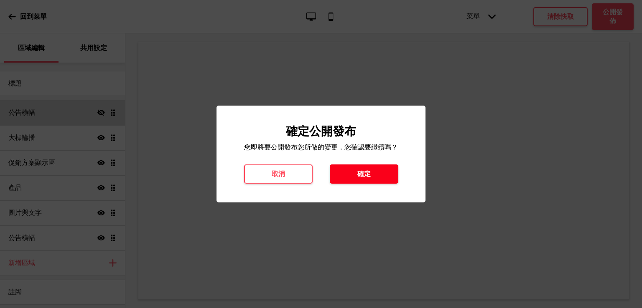
click at [369, 179] on button "確定" at bounding box center [364, 174] width 69 height 19
